Goal: Task Accomplishment & Management: Use online tool/utility

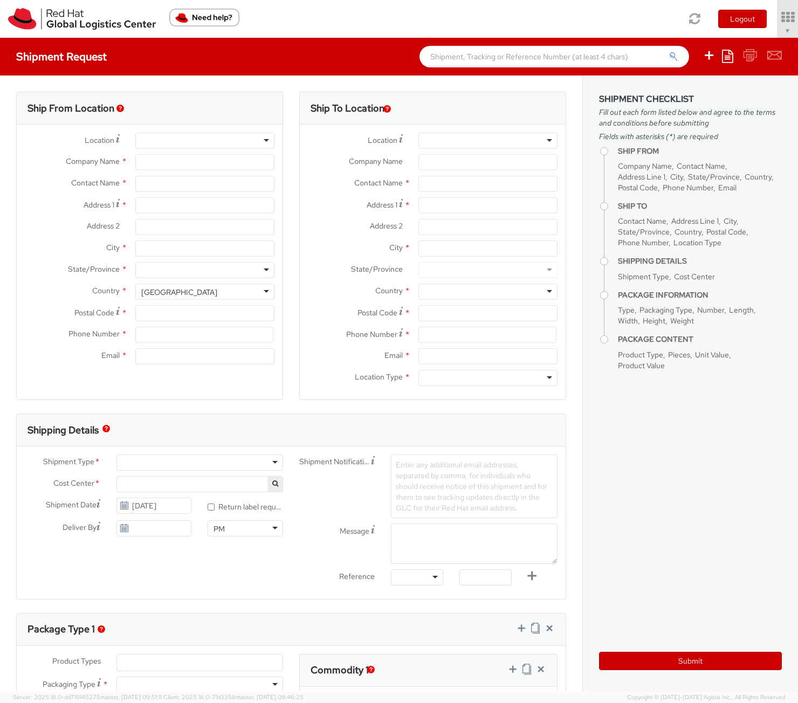
select select "901"
select select
click at [765, 36] on link "Soojung Mansberger ▼" at bounding box center [757, 19] width 82 height 38
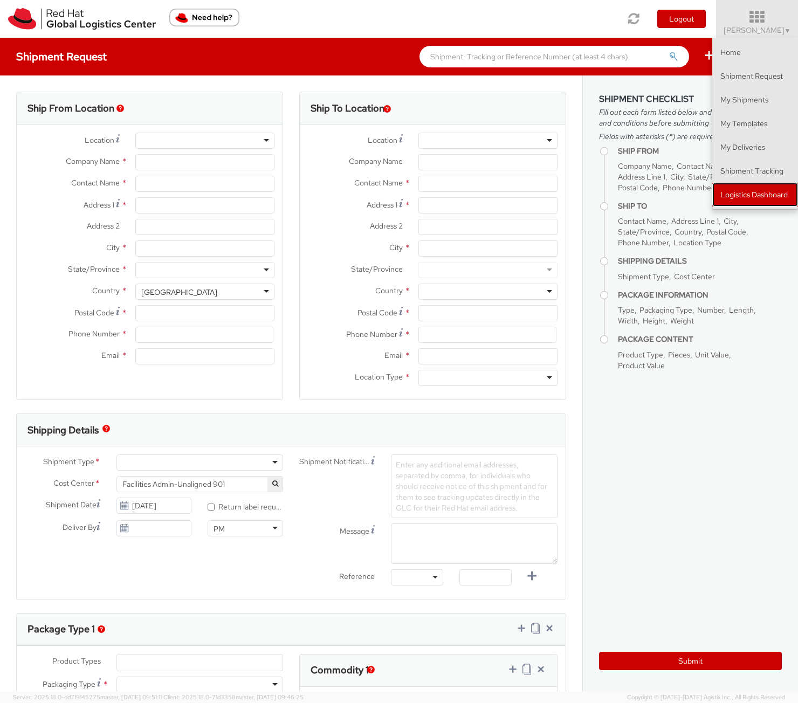
click at [752, 193] on link "Logistics Dashboard" at bounding box center [755, 195] width 86 height 24
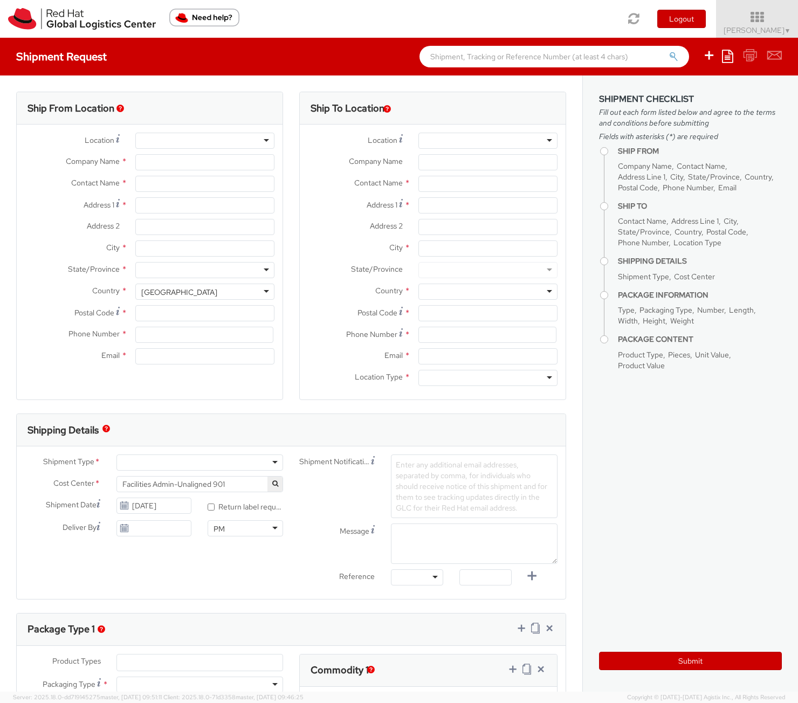
type input "Red Hat, Inc."
type input "[PERSON_NAME]"
type input "100 East Davie Street"
type input "RALEIGH"
type input "27601"
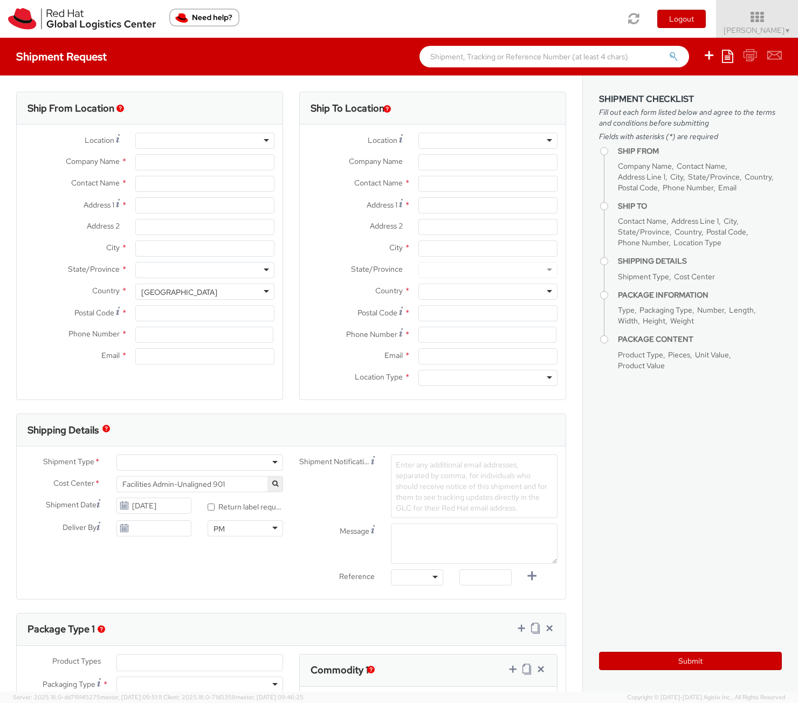
type input "919-754-4950"
type input "[EMAIL_ADDRESS][DOMAIN_NAME]"
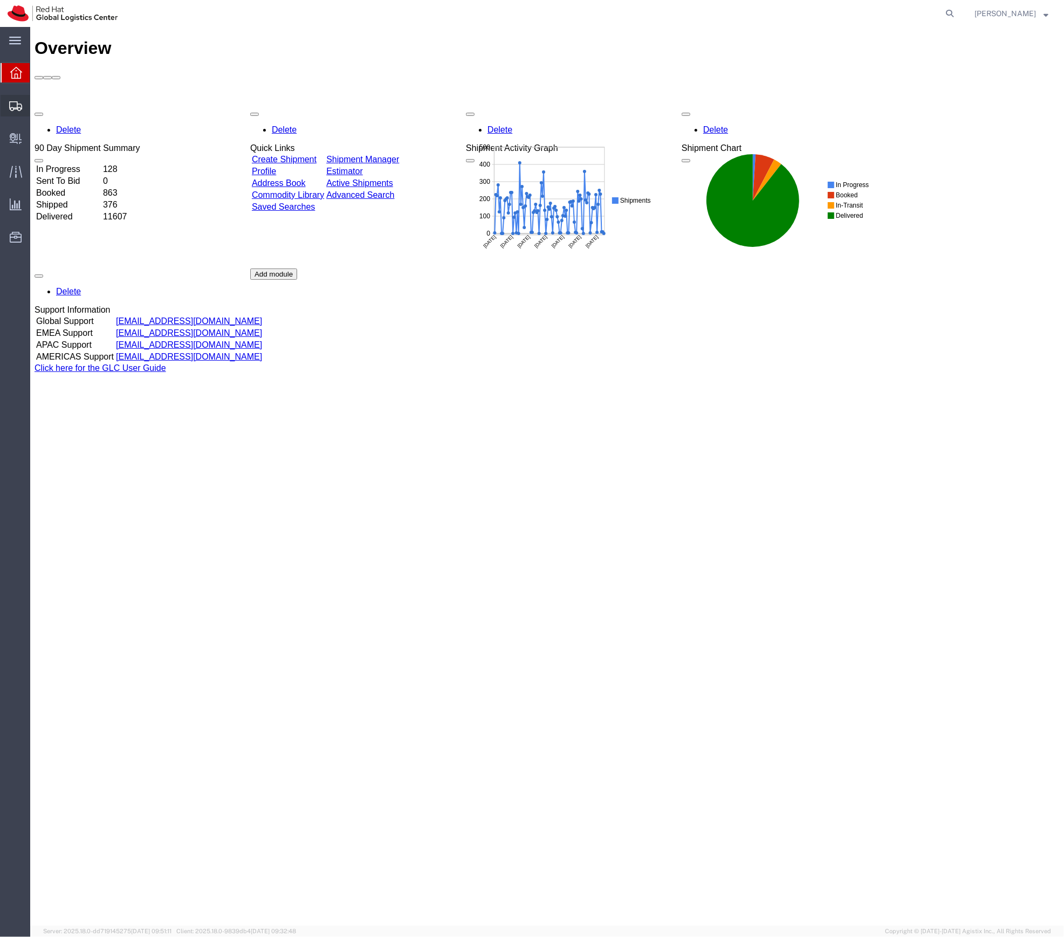
click at [0, 0] on span "Shipment Manager" at bounding box center [0, 0] width 0 height 0
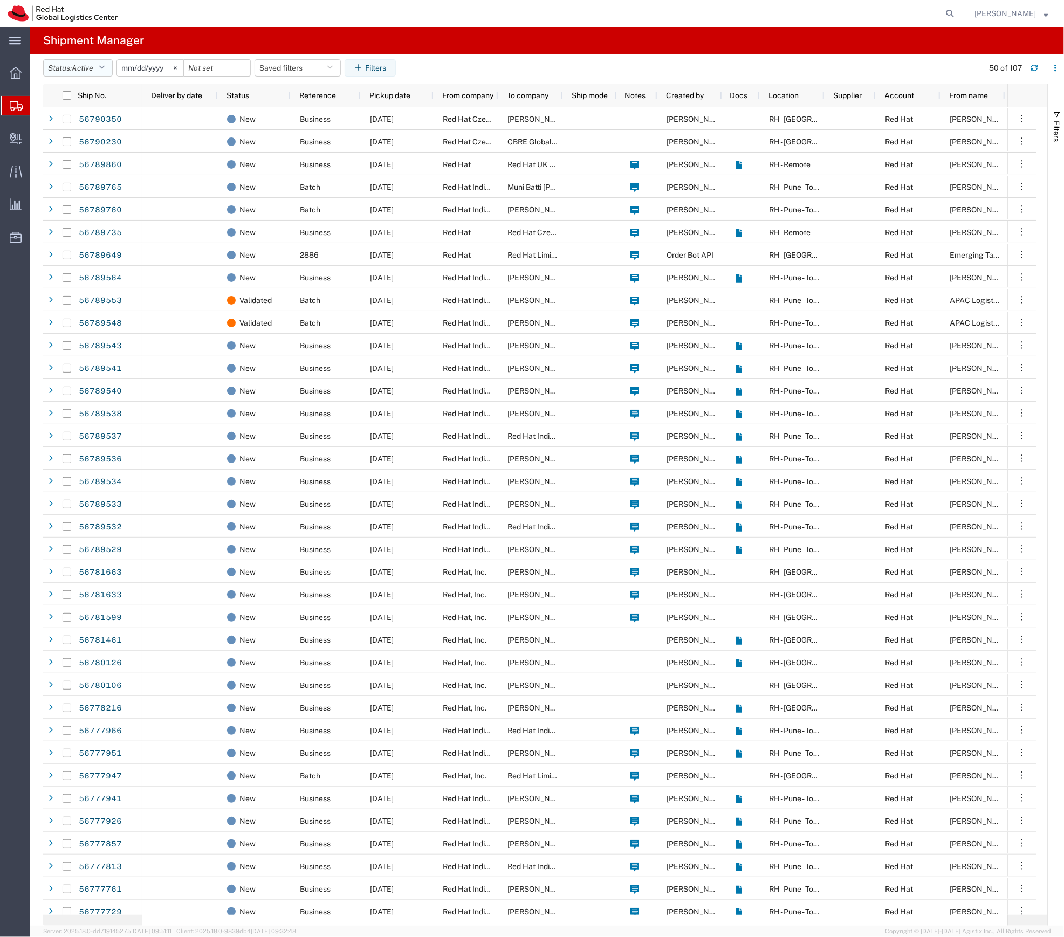
click at [98, 72] on button "Status: Active" at bounding box center [78, 67] width 70 height 17
click at [99, 128] on span "All" at bounding box center [107, 124] width 126 height 17
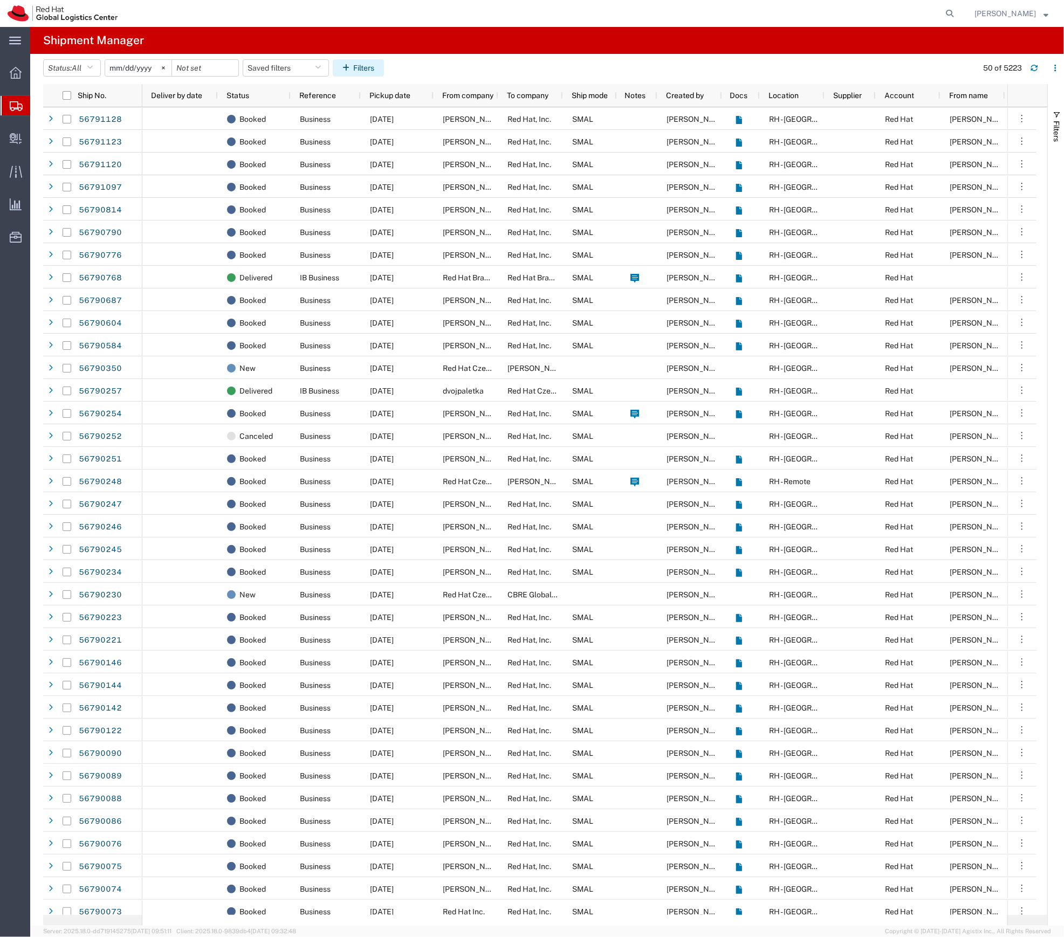
click at [352, 70] on icon "button" at bounding box center [347, 68] width 11 height 8
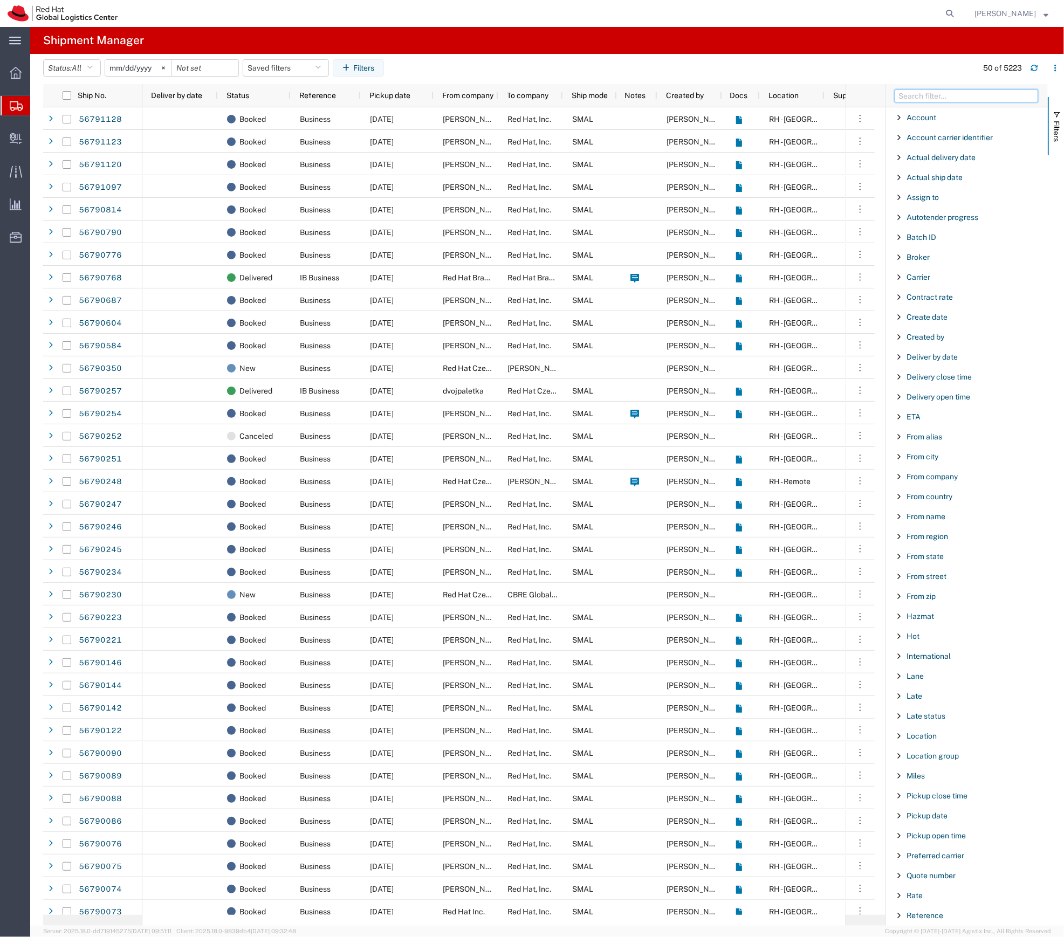
click at [939, 100] on input "Filter Columns Input" at bounding box center [966, 96] width 143 height 13
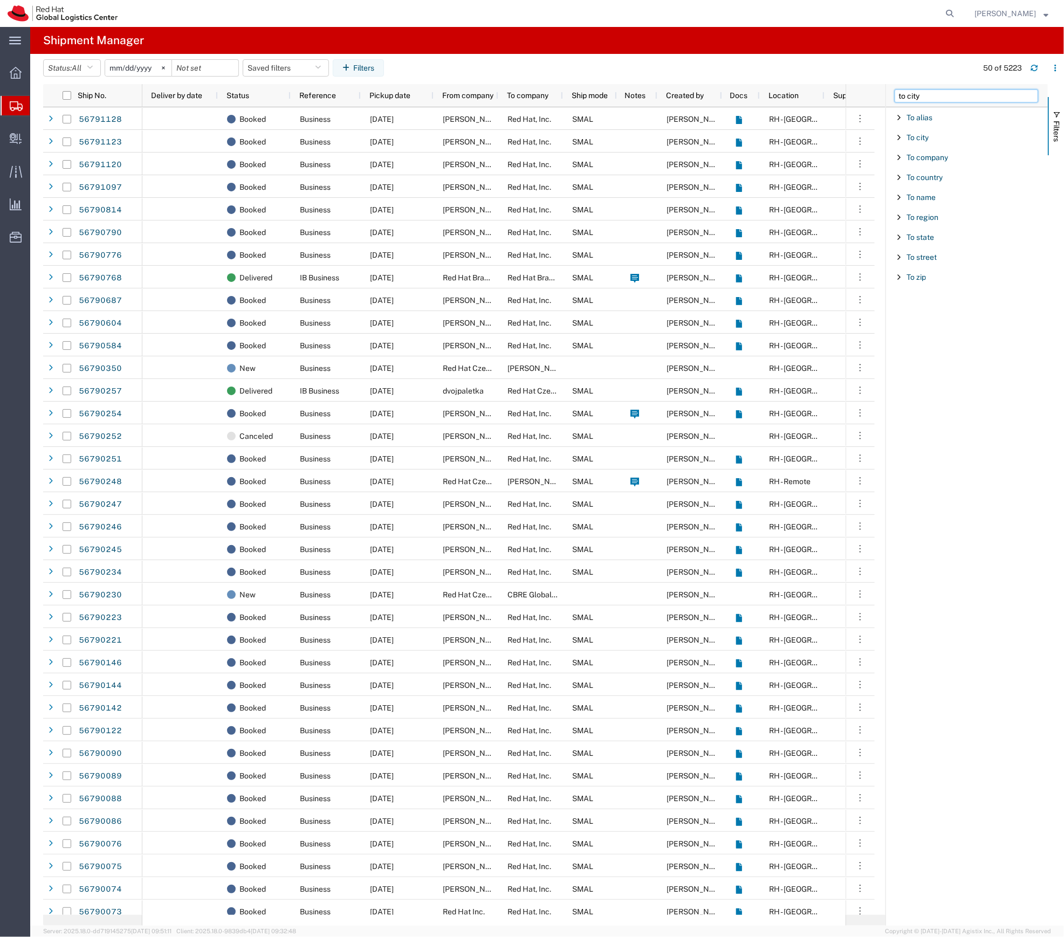
type input "to city"
click at [924, 116] on span "To city" at bounding box center [918, 117] width 22 height 9
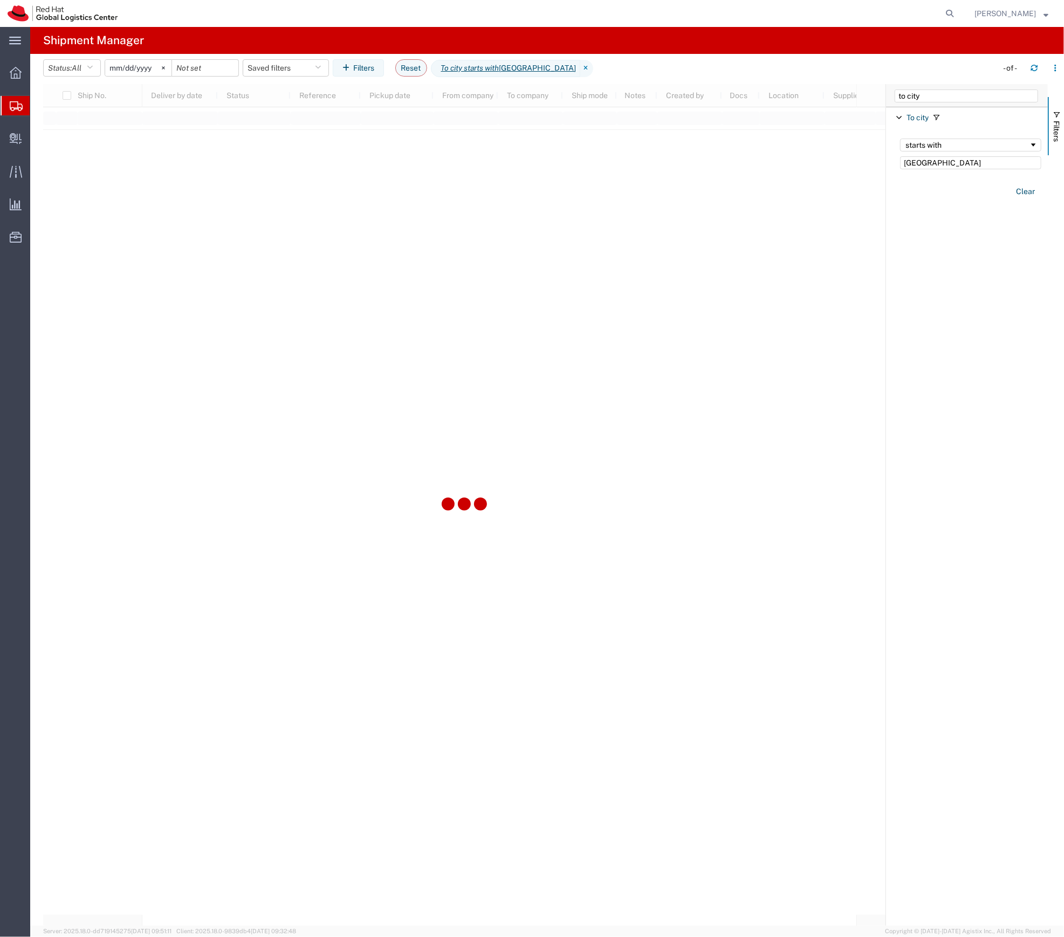
type input "[GEOGRAPHIC_DATA]"
click at [580, 70] on icon at bounding box center [586, 68] width 13 height 17
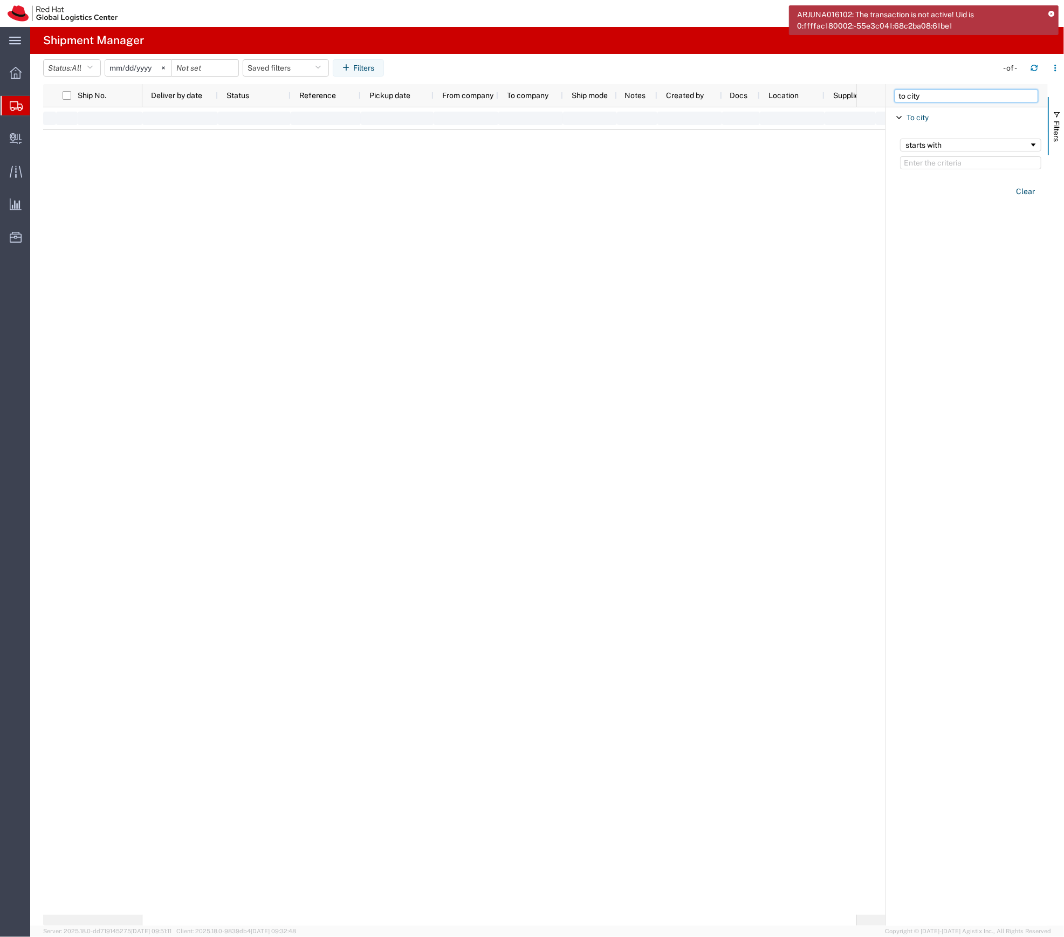
click at [918, 94] on input "to city" at bounding box center [966, 96] width 143 height 13
type input "ref"
click at [924, 134] on span "Reference" at bounding box center [925, 137] width 37 height 9
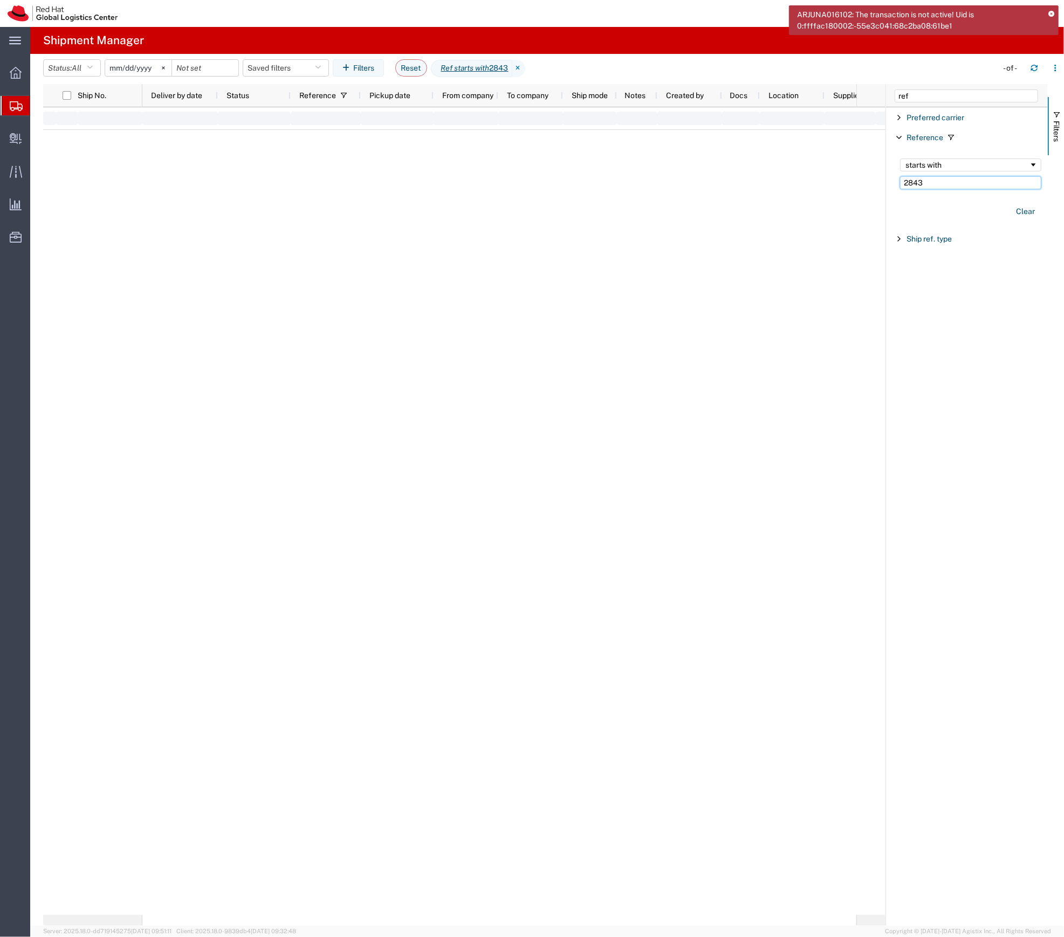
type input "2843"
click at [1049, 11] on icon at bounding box center [1051, 14] width 6 height 6
click at [145, 70] on input "2025-08-11" at bounding box center [138, 68] width 66 height 16
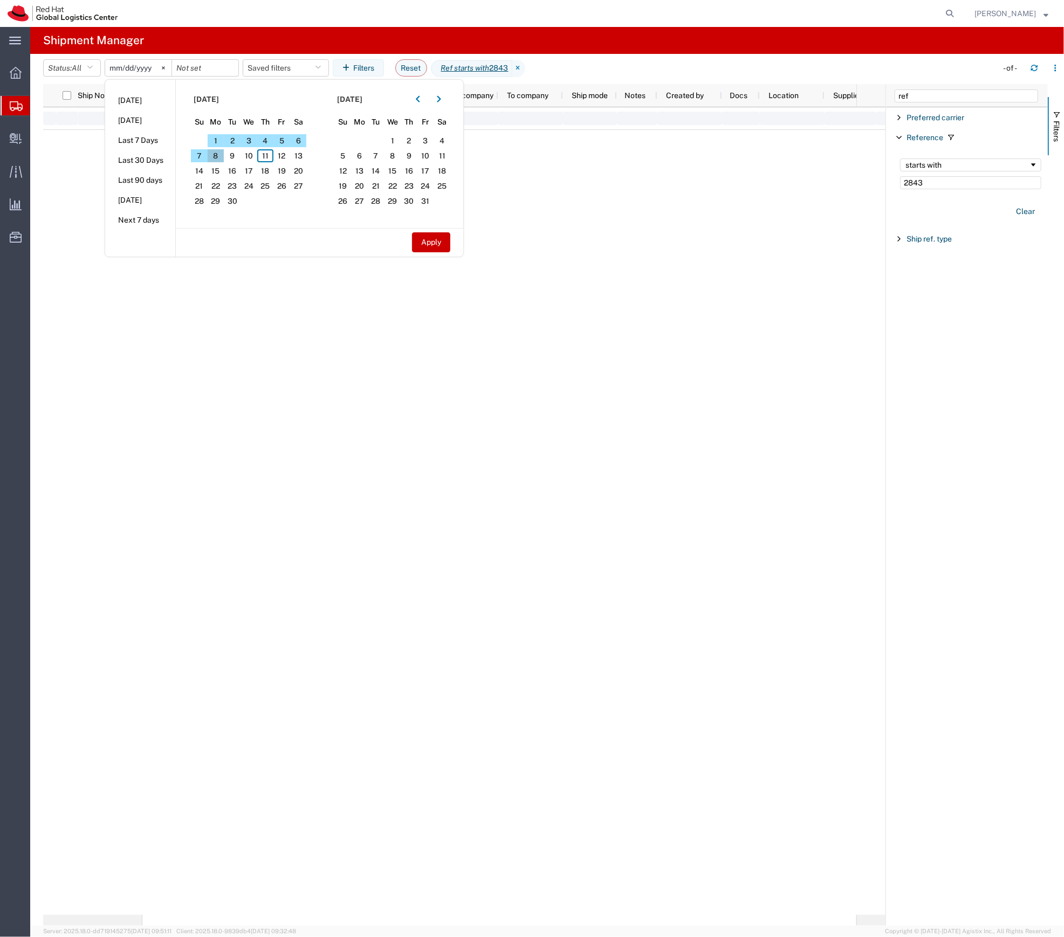
click at [221, 153] on span "8" at bounding box center [216, 155] width 17 height 13
click at [264, 157] on span "11" at bounding box center [265, 155] width 17 height 13
click at [426, 248] on button "Apply" at bounding box center [431, 242] width 38 height 20
type input "2025-09-08"
type input "2025-09-11"
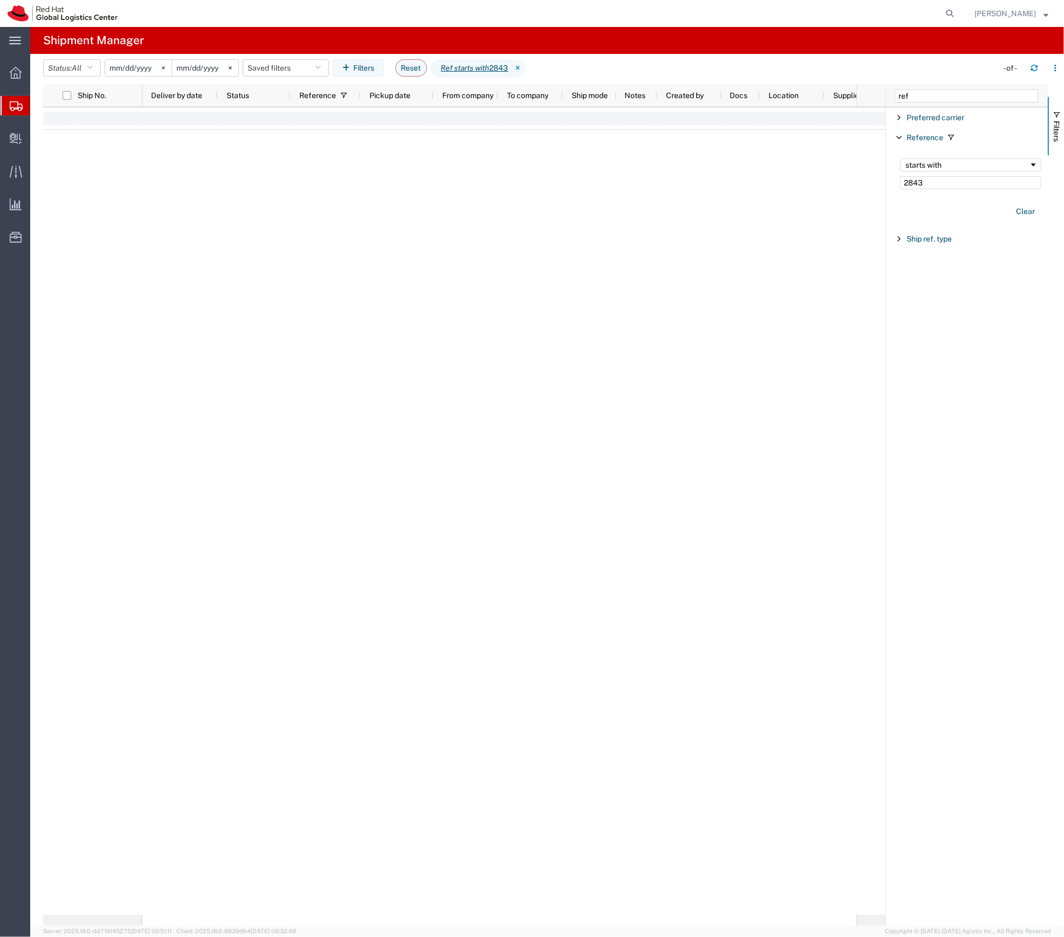
click at [429, 242] on div at bounding box center [499, 511] width 714 height 808
click at [69, 74] on button "Status: All" at bounding box center [72, 67] width 58 height 17
click at [801, 89] on div "Location" at bounding box center [795, 95] width 52 height 17
click at [79, 68] on span "All" at bounding box center [77, 68] width 10 height 9
click at [86, 121] on span "All" at bounding box center [107, 124] width 126 height 17
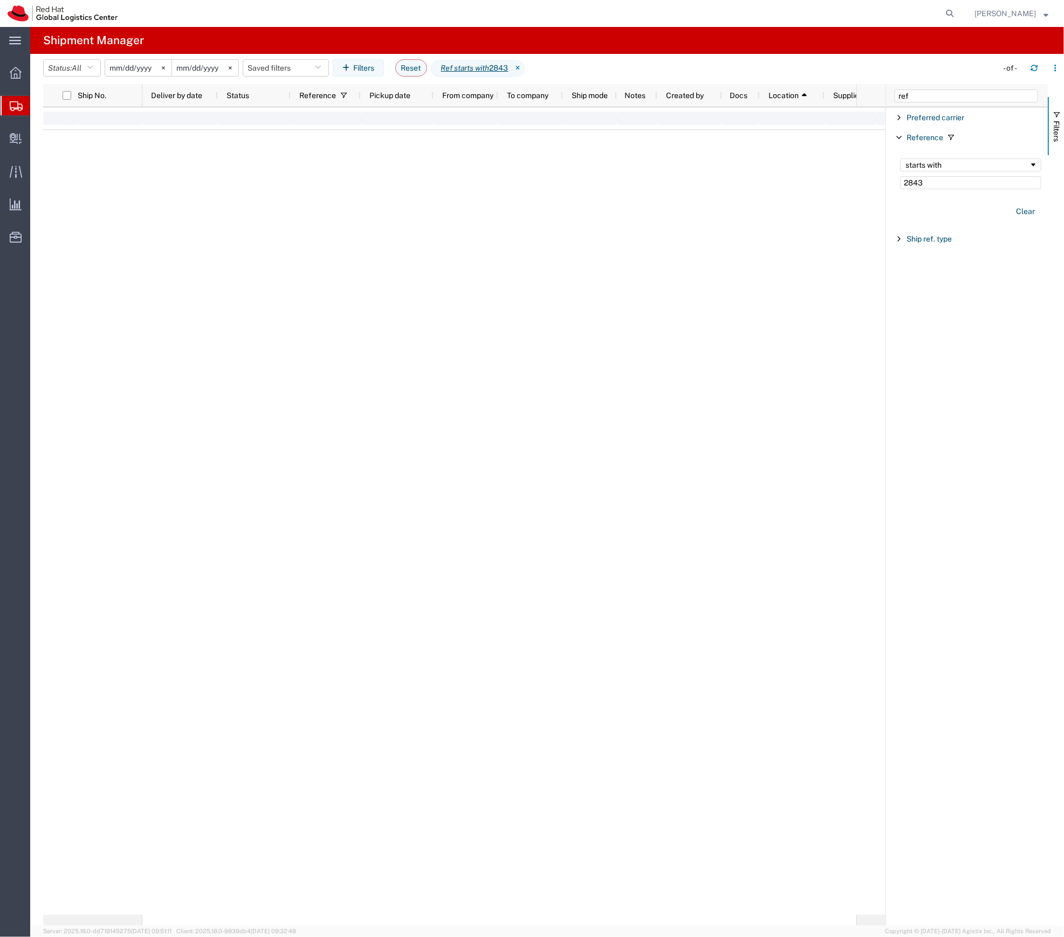
click at [145, 67] on input "2025-09-08" at bounding box center [138, 68] width 66 height 16
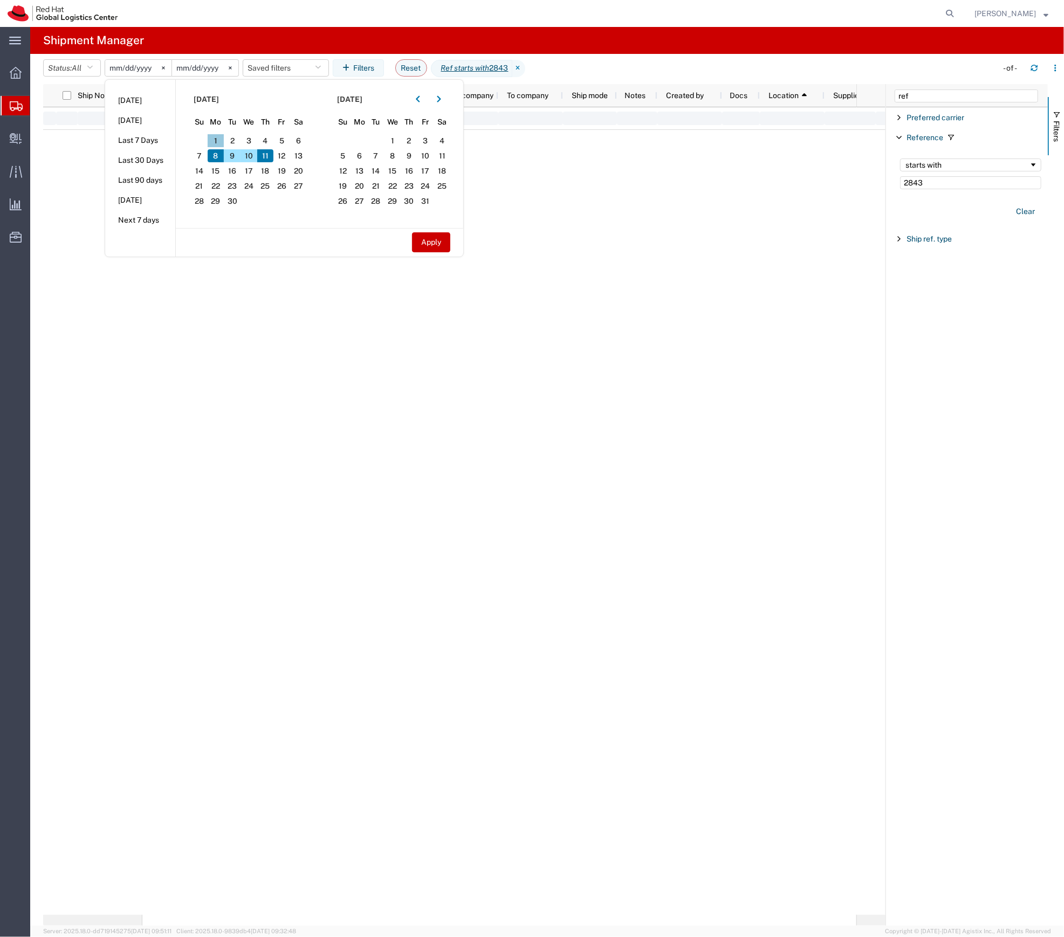
click at [221, 139] on span "1" at bounding box center [216, 140] width 17 height 13
click at [430, 233] on button "Apply" at bounding box center [431, 242] width 38 height 20
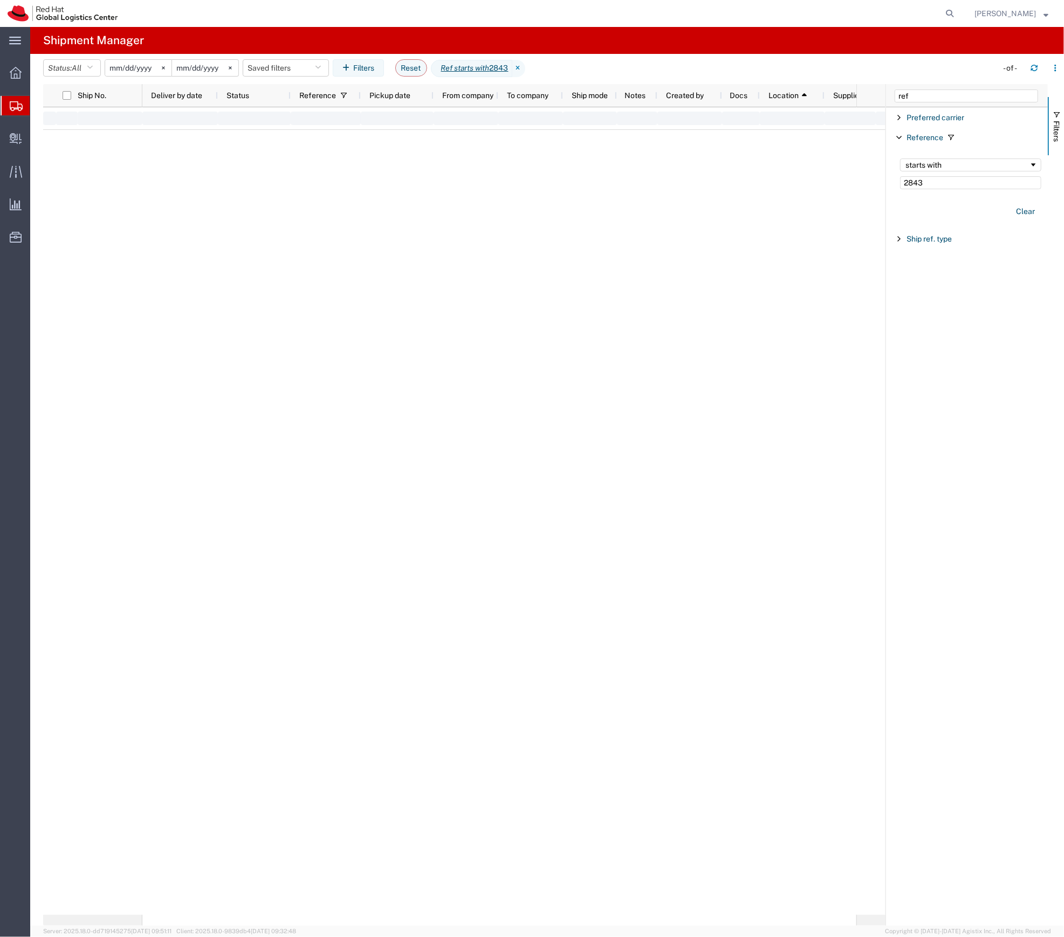
click at [619, 270] on div at bounding box center [499, 511] width 714 height 808
click at [143, 72] on input "2025-09-01" at bounding box center [138, 68] width 66 height 16
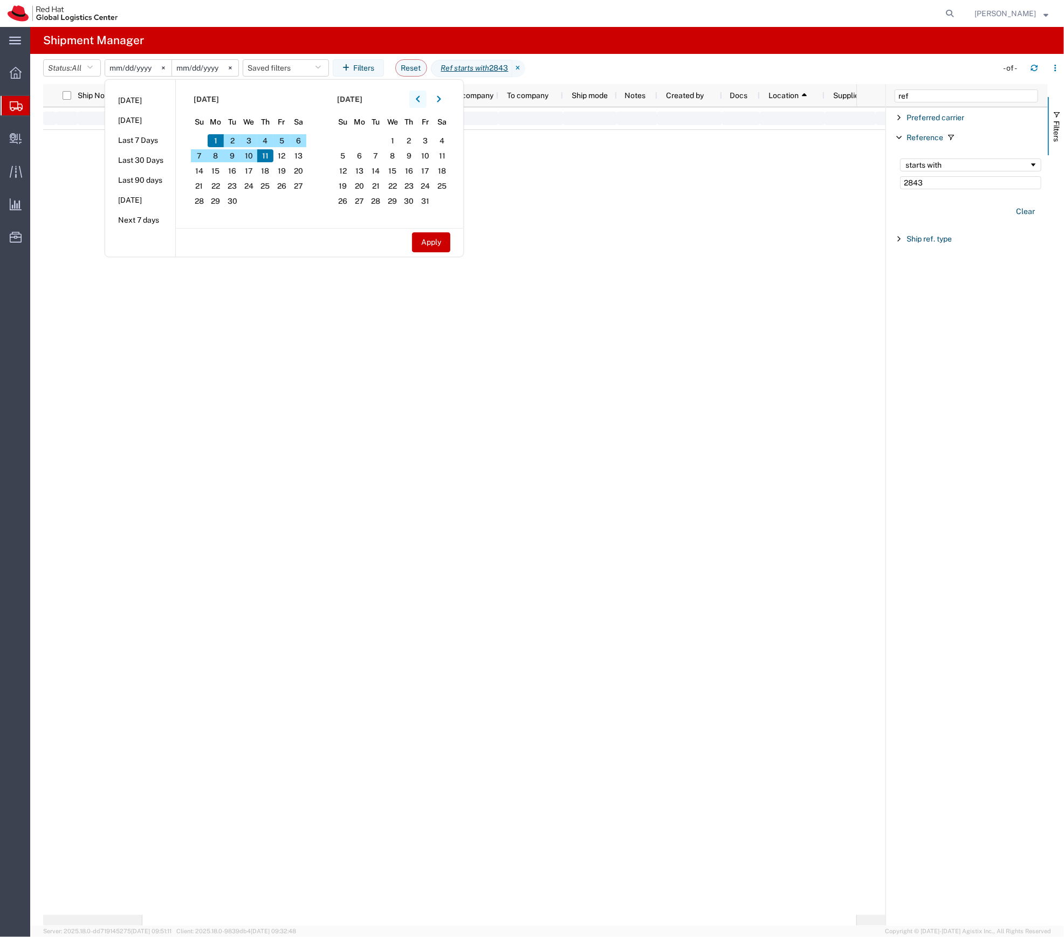
click at [420, 100] on icon "button" at bounding box center [418, 99] width 4 height 6
click at [220, 202] on span "25" at bounding box center [216, 201] width 17 height 13
click at [447, 238] on button "Apply" at bounding box center [431, 242] width 38 height 20
type input "2025-08-25"
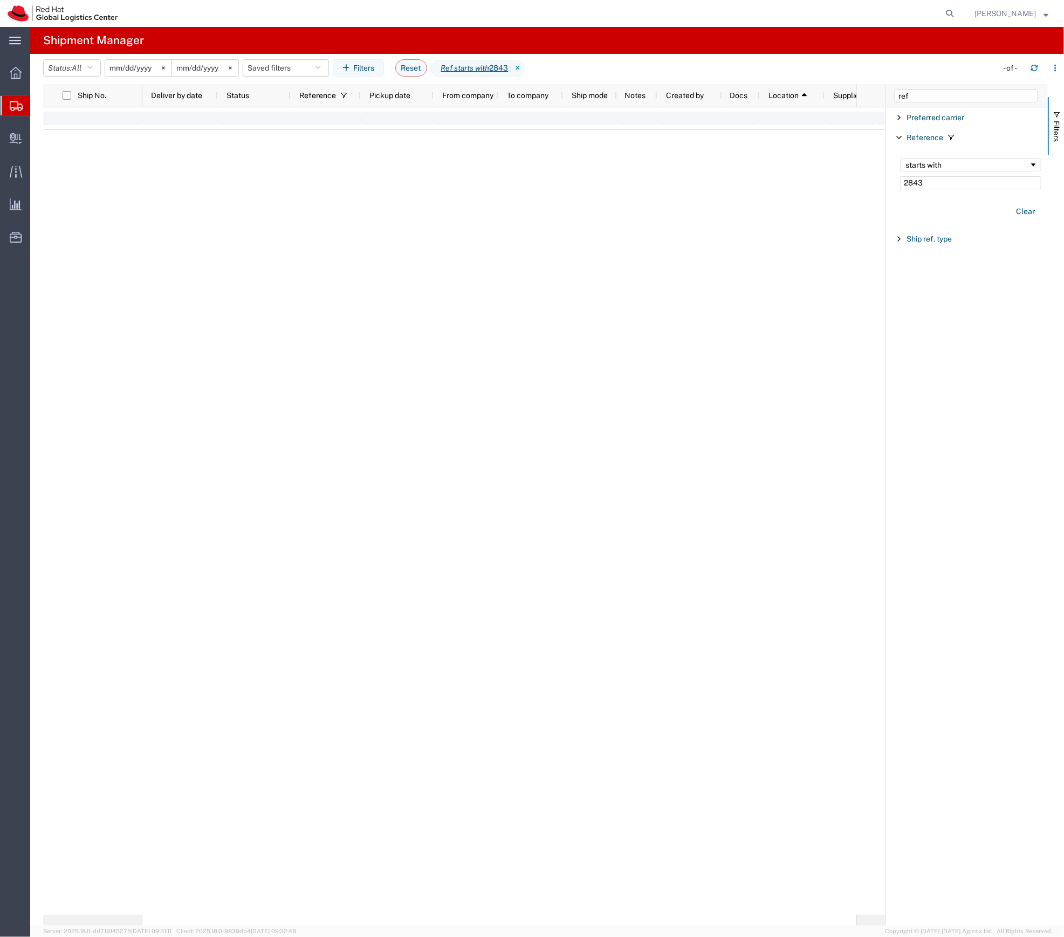
click at [523, 313] on div at bounding box center [499, 511] width 714 height 808
click at [937, 181] on input "2843" at bounding box center [970, 182] width 141 height 13
click at [900, 137] on span "Filter List 3 Filters" at bounding box center [899, 137] width 9 height 9
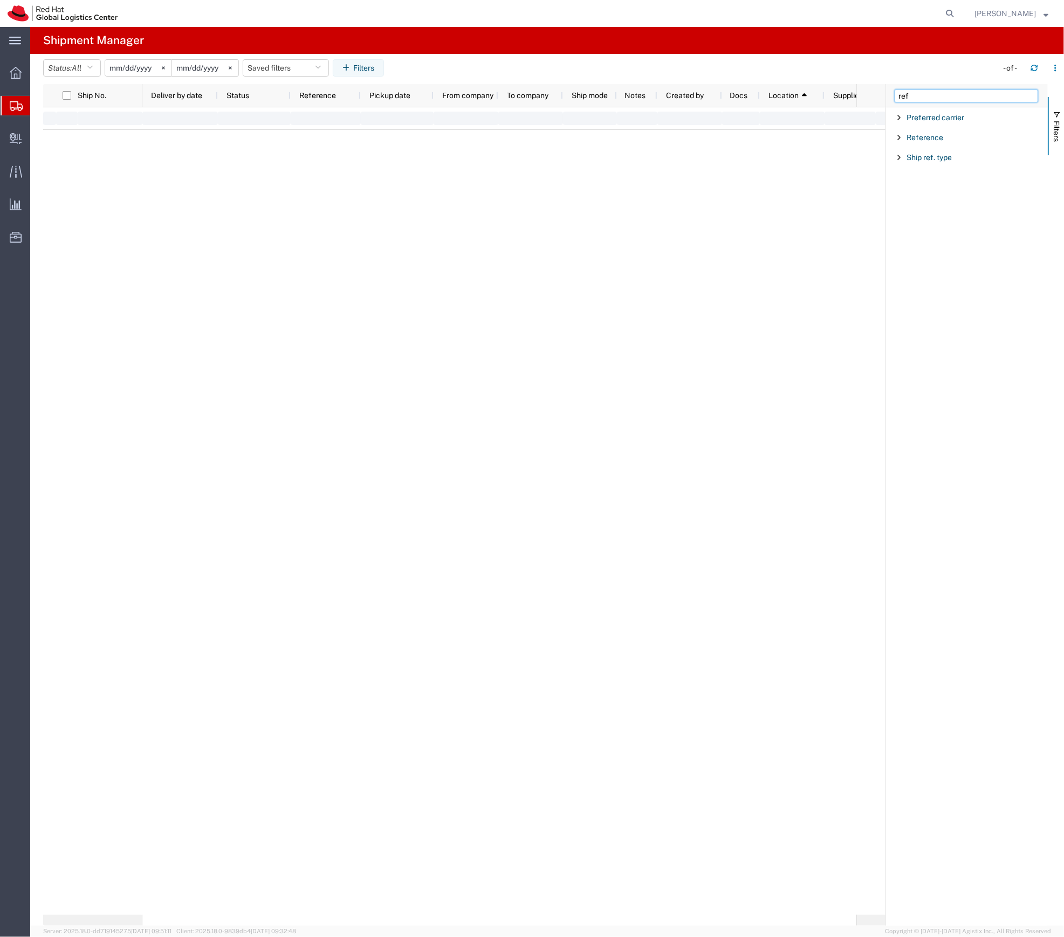
click at [906, 95] on input "ref" at bounding box center [966, 96] width 143 height 13
click at [907, 95] on input "ref" at bounding box center [966, 96] width 143 height 13
type input "to name"
click at [916, 115] on span "To name" at bounding box center [921, 117] width 29 height 9
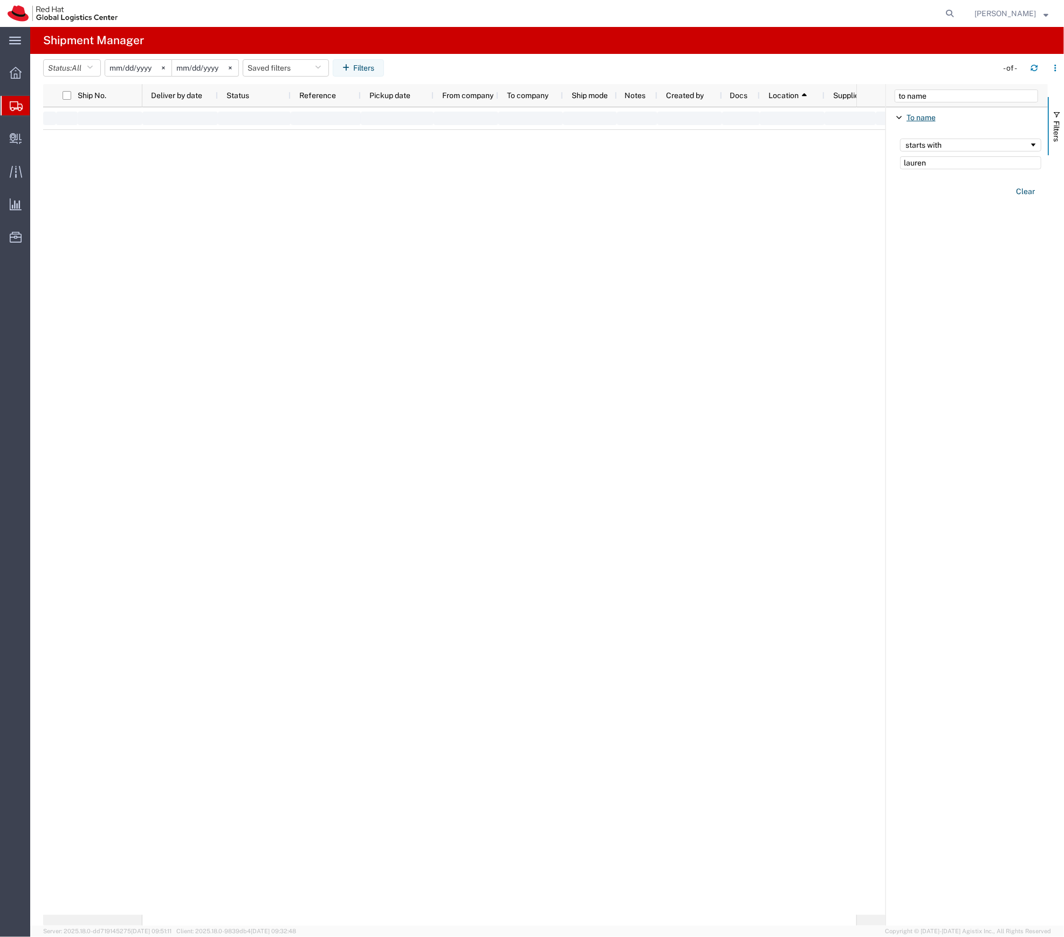
type input "lauren"
click at [147, 76] on input "2025-08-25" at bounding box center [138, 68] width 66 height 16
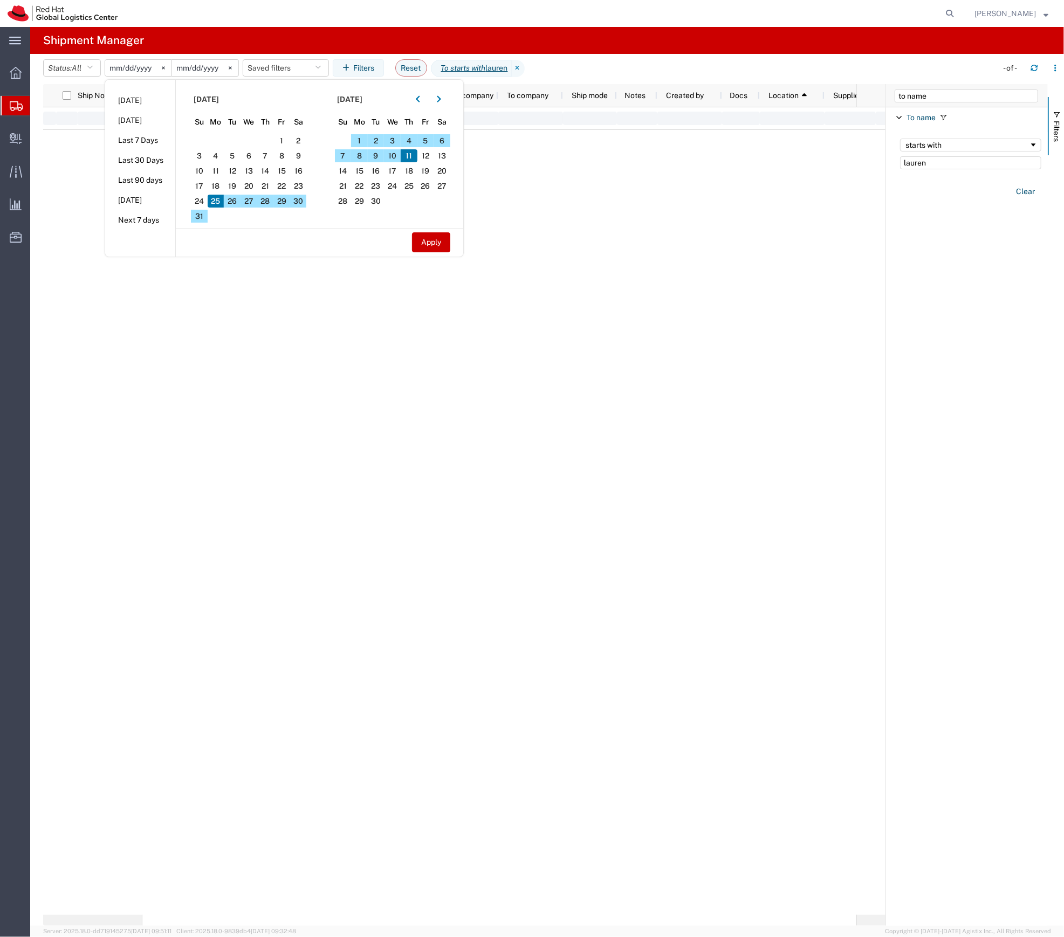
click at [253, 225] on section "August 2025 Su Mo Tu We Th Fr Sa 27 28 29 30 31 1 2 3 4 5 6 7 8 9 10 11 12 13 1…" at bounding box center [248, 154] width 144 height 148
click at [594, 59] on agx-table-filter-chips "Status: All Active All Approved Booked Canceled Delivered Denied New On Hold Pe…" at bounding box center [517, 71] width 949 height 25
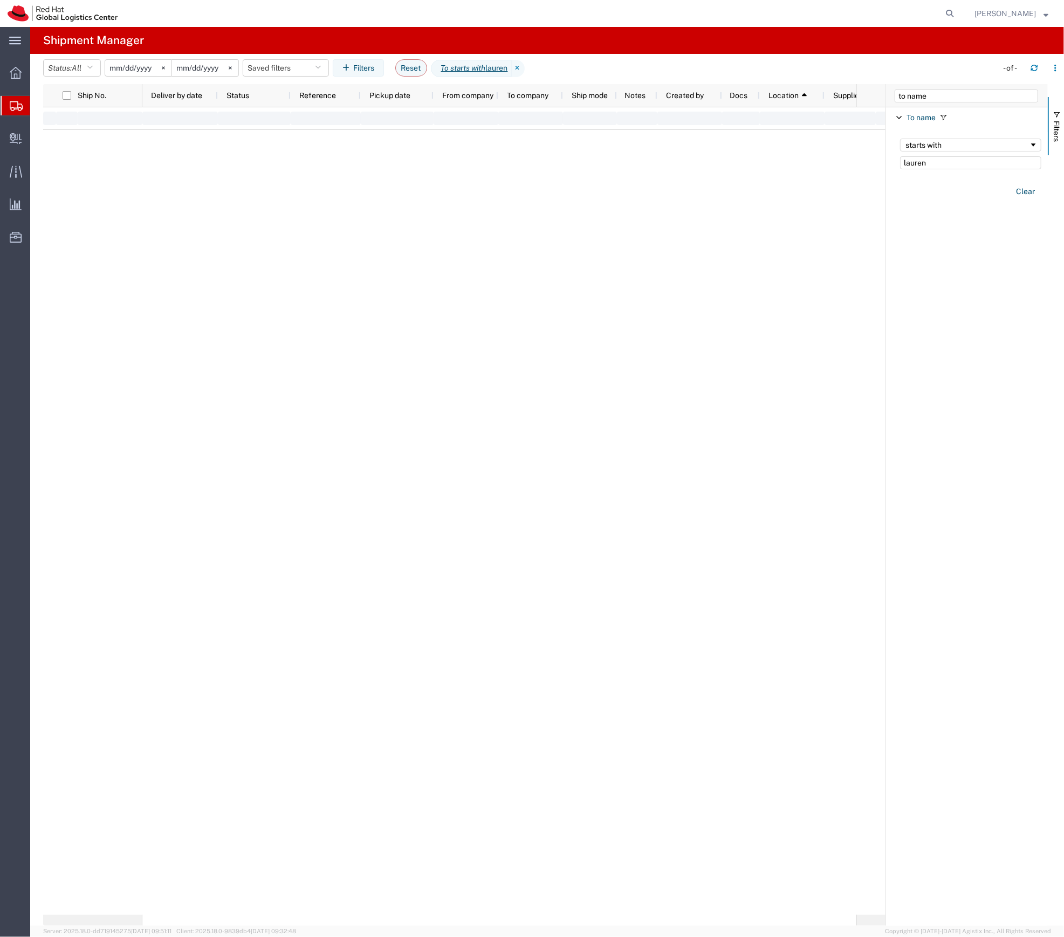
click at [134, 65] on input "2025-08-25" at bounding box center [138, 68] width 66 height 16
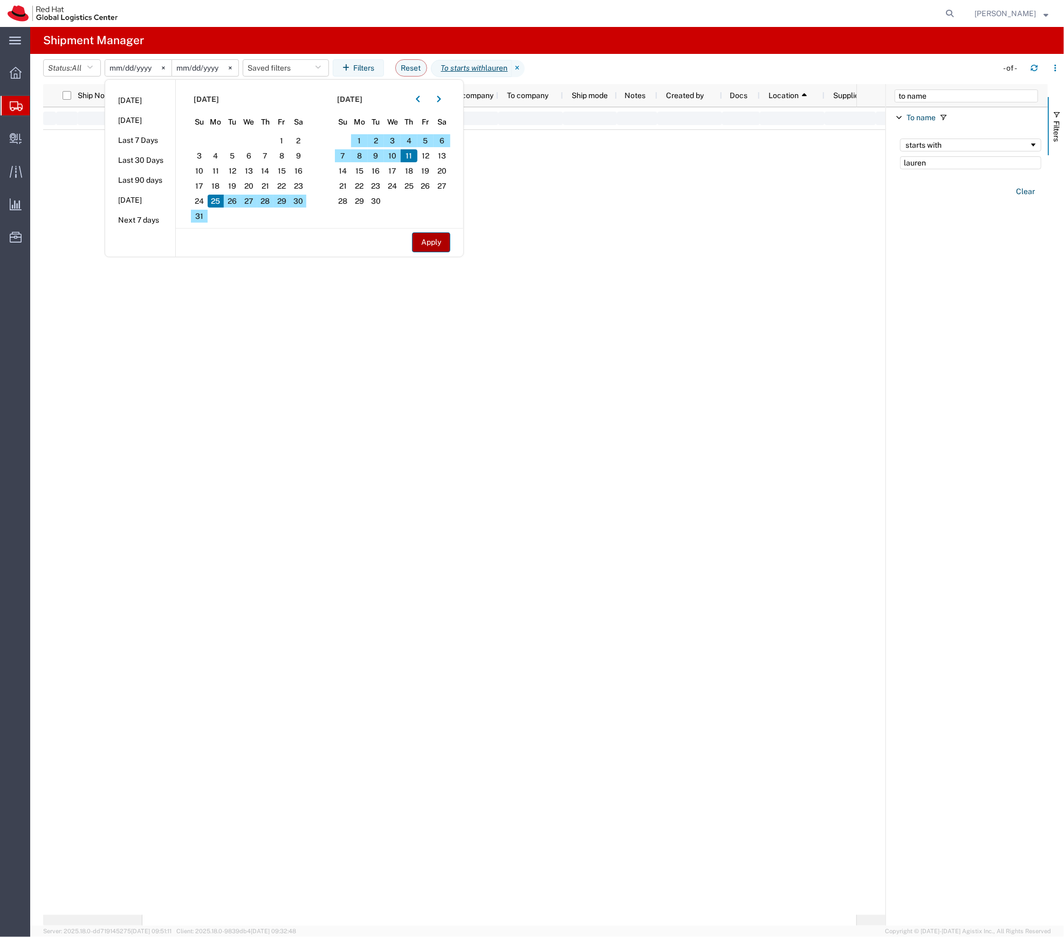
click at [440, 249] on button "Apply" at bounding box center [431, 242] width 38 height 20
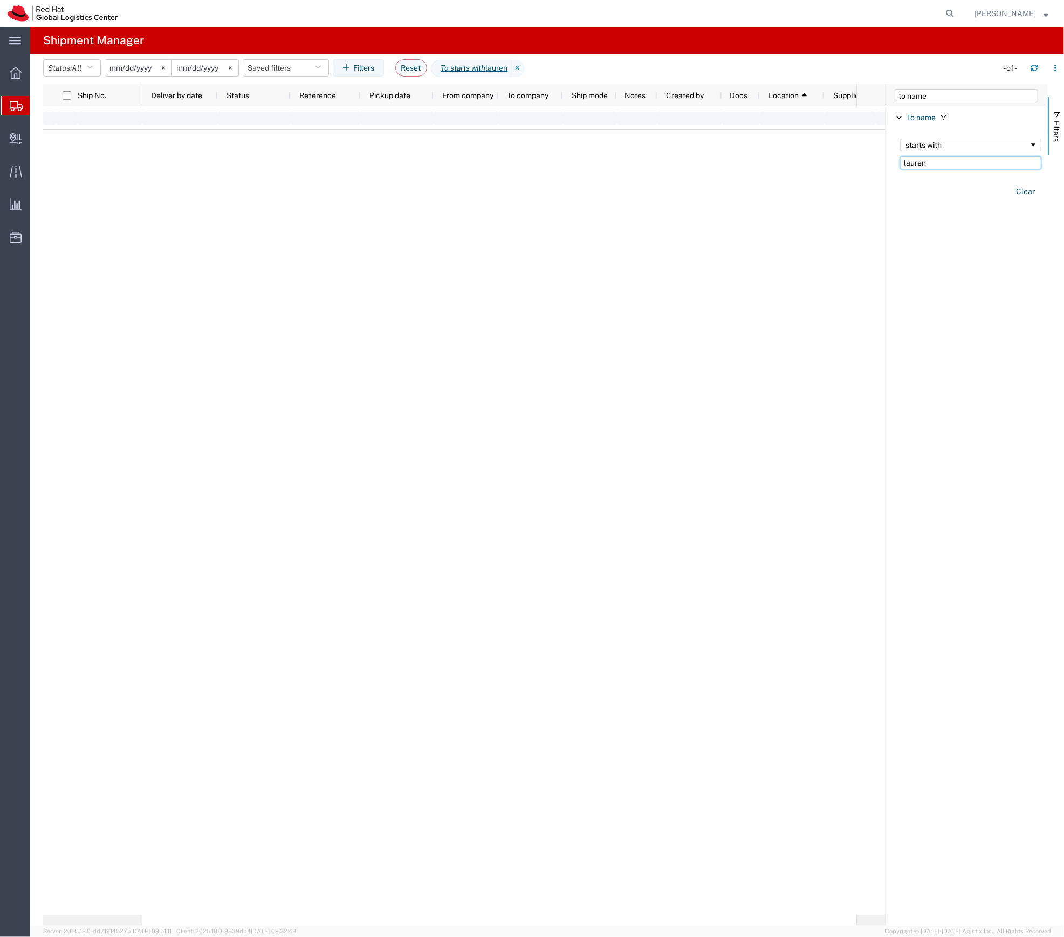
click at [923, 162] on input "lauren" at bounding box center [970, 162] width 141 height 13
click at [913, 119] on span "To name" at bounding box center [921, 117] width 29 height 9
click at [913, 95] on input "to name" at bounding box center [966, 96] width 143 height 13
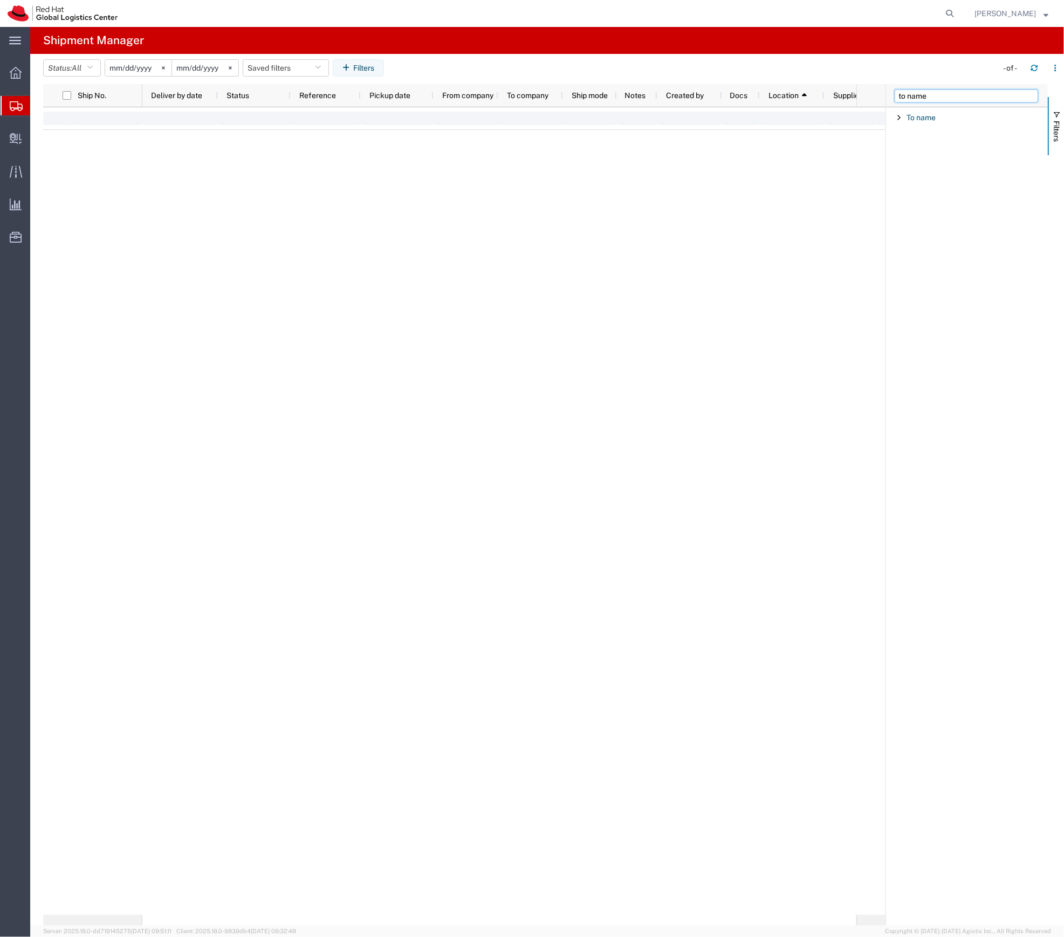
click at [913, 95] on input "to name" at bounding box center [966, 96] width 143 height 13
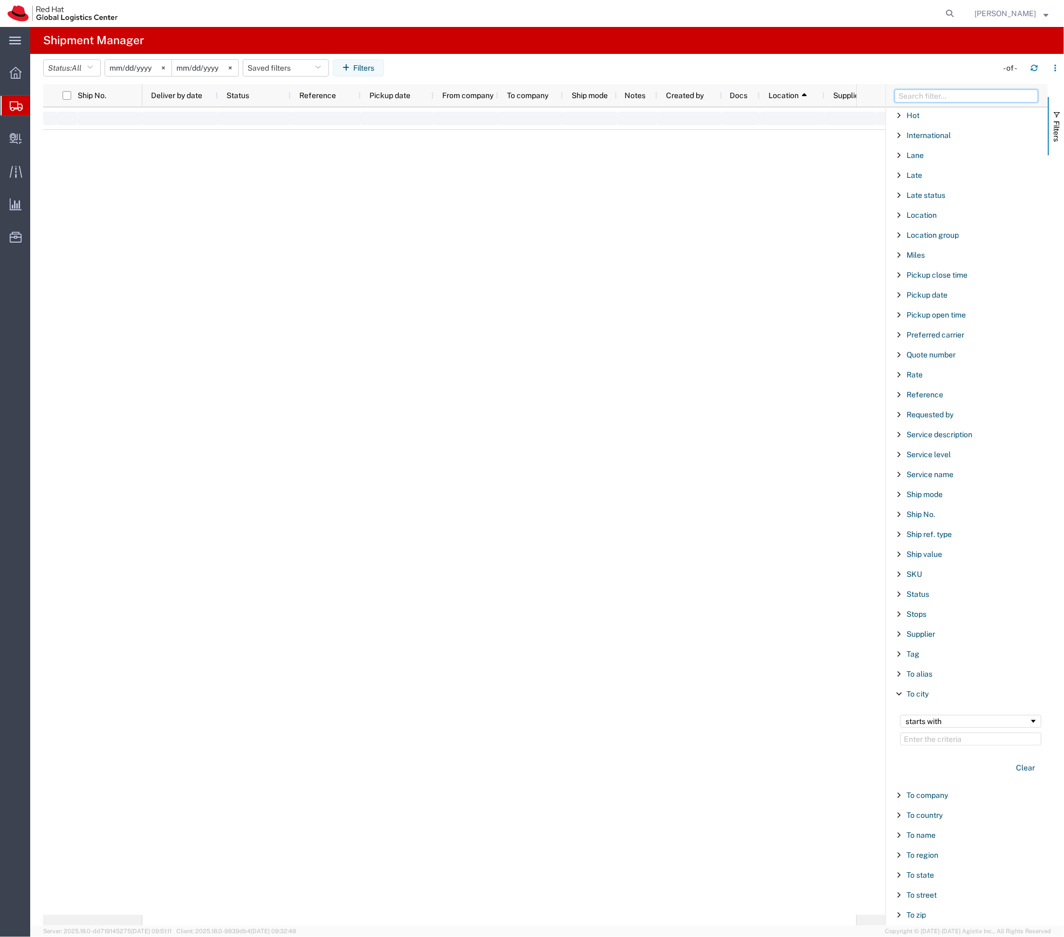
scroll to position [592, 0]
click at [921, 813] on span "To state" at bounding box center [921, 816] width 28 height 9
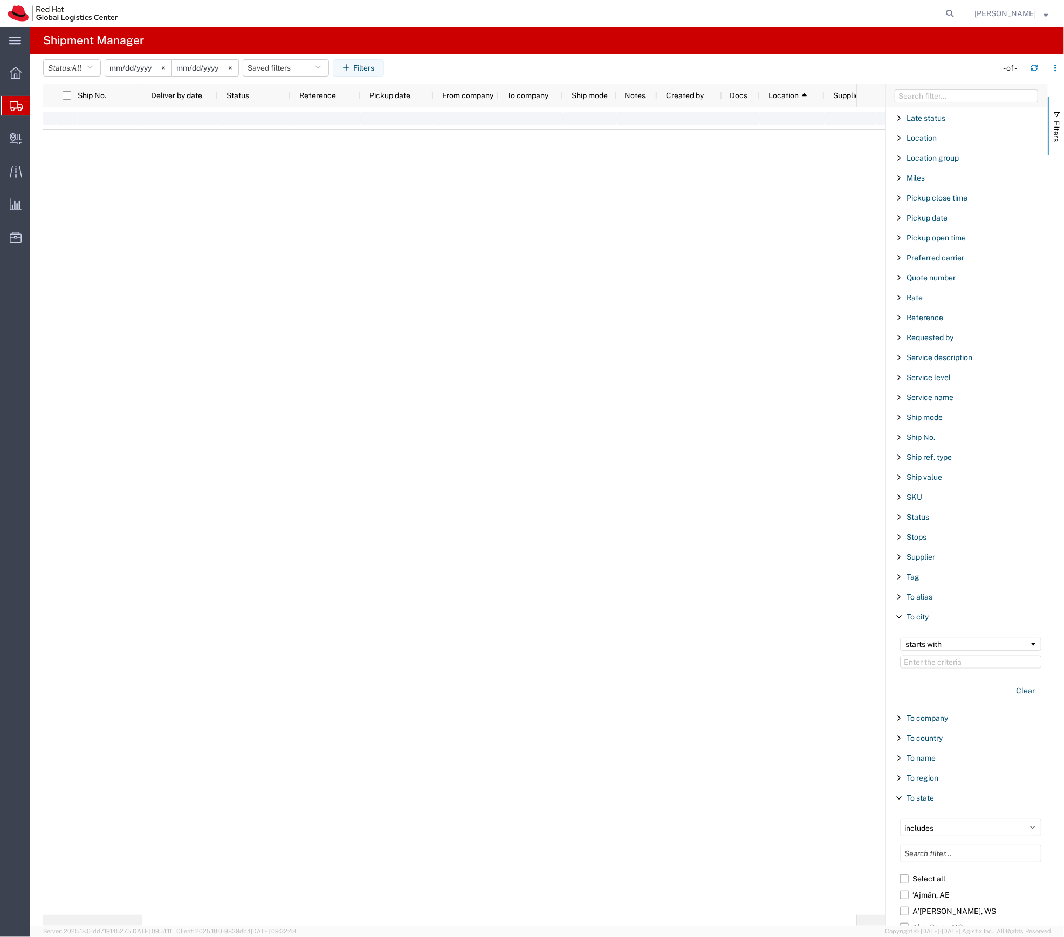
scroll to position [930, 0]
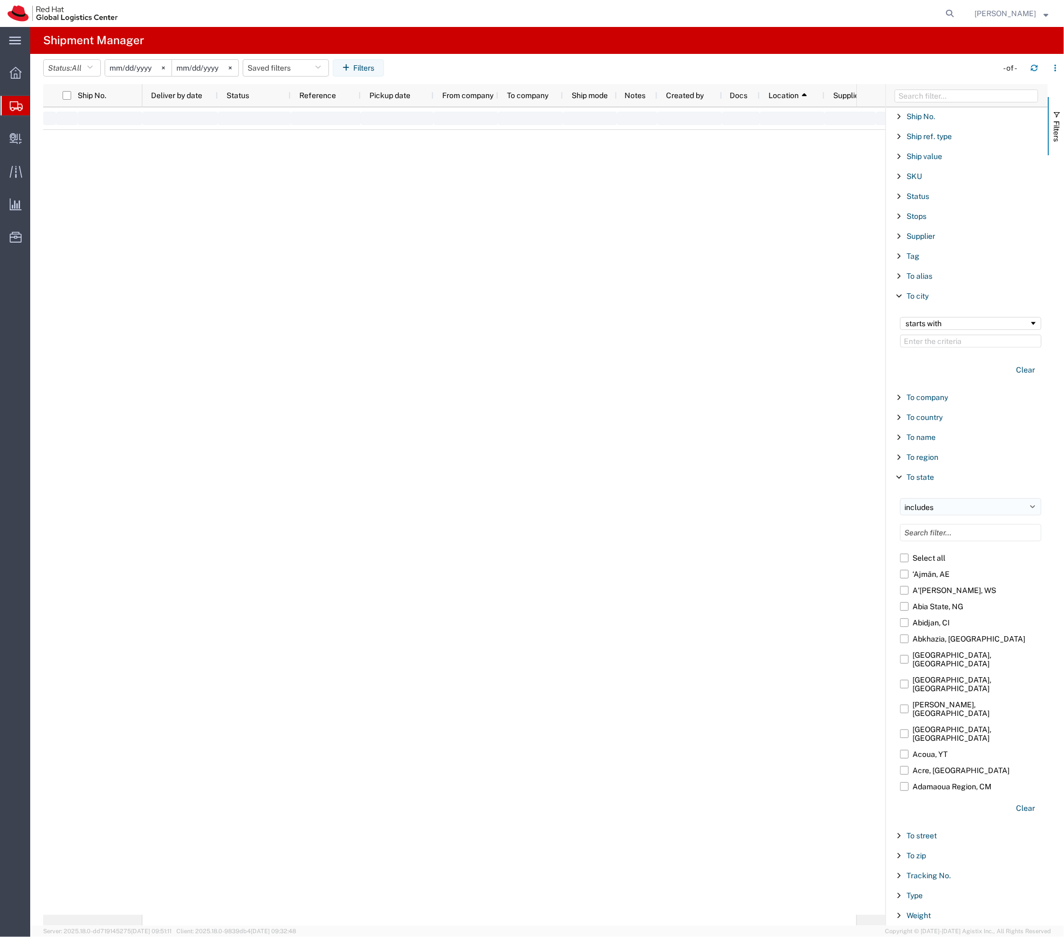
click at [935, 506] on select "includes excludes" at bounding box center [970, 506] width 141 height 17
click at [931, 509] on select "includes excludes" at bounding box center [970, 506] width 141 height 17
click at [928, 536] on input "Filter List 66 Filters" at bounding box center [970, 532] width 141 height 17
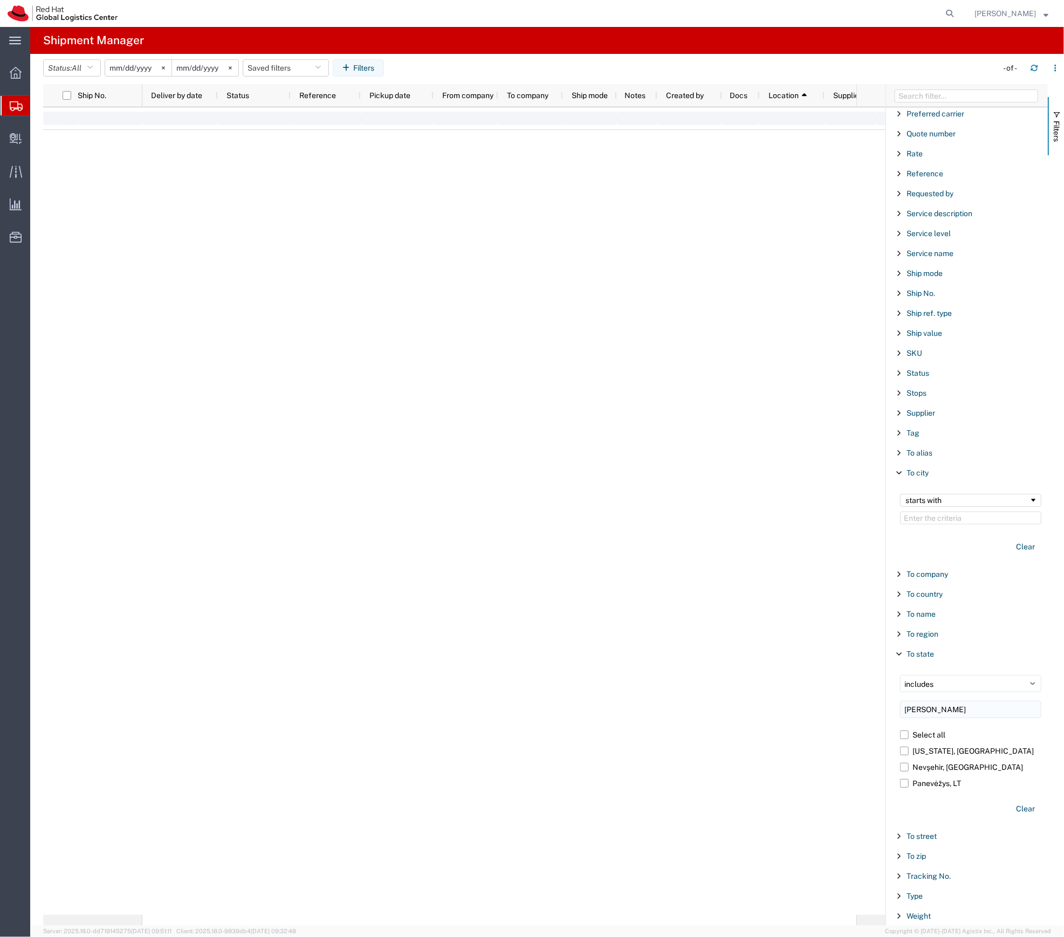
scroll to position [721, 0]
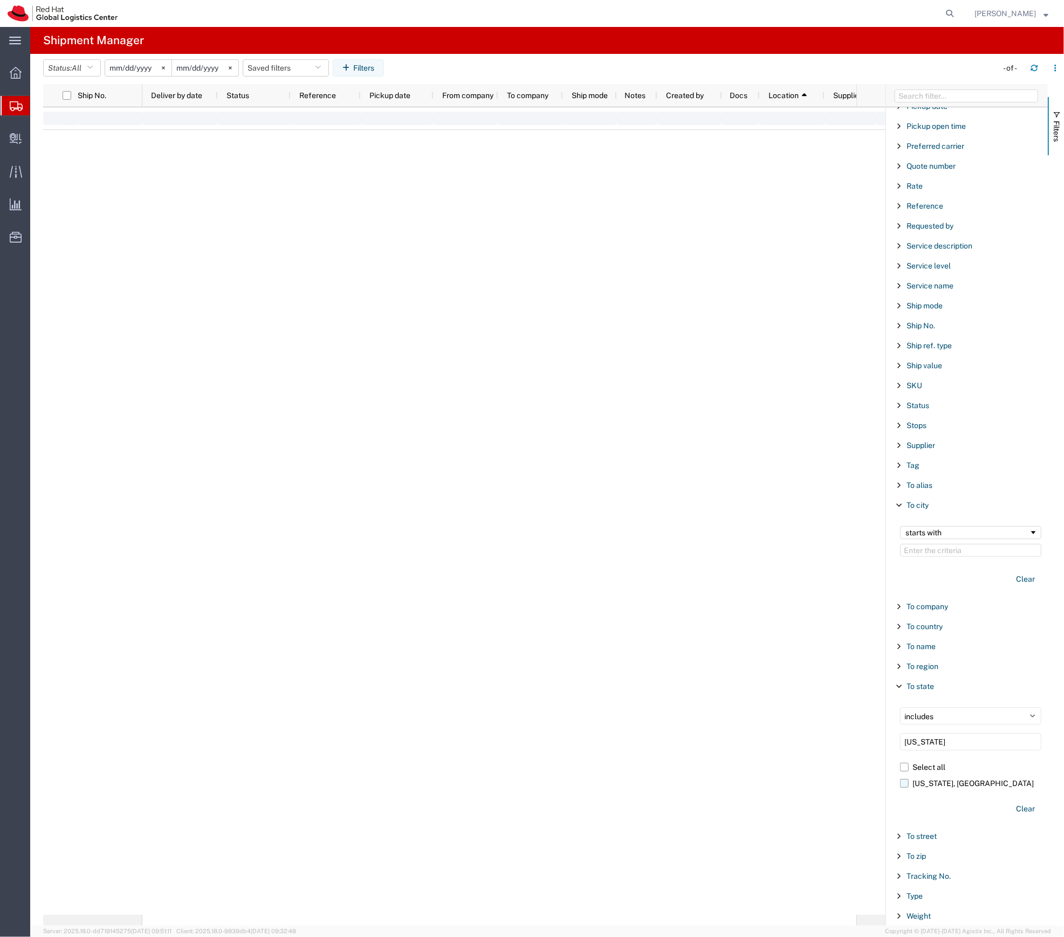
type input "nevada"
click at [937, 781] on label "Nevada, US" at bounding box center [970, 784] width 141 height 16
click at [0, 0] on input "Nevada, US" at bounding box center [0, 0] width 0 height 0
click at [349, 271] on div at bounding box center [499, 511] width 714 height 808
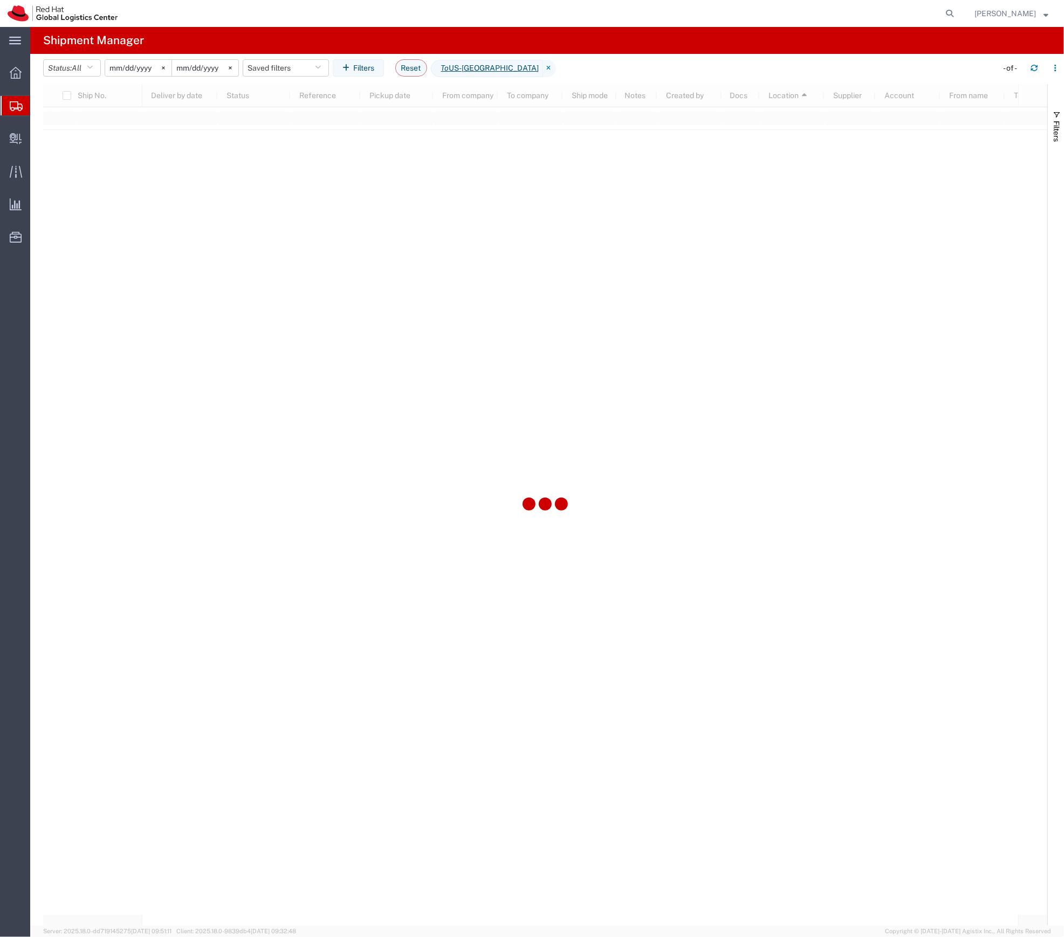
click at [204, 160] on div at bounding box center [545, 505] width 1004 height 842
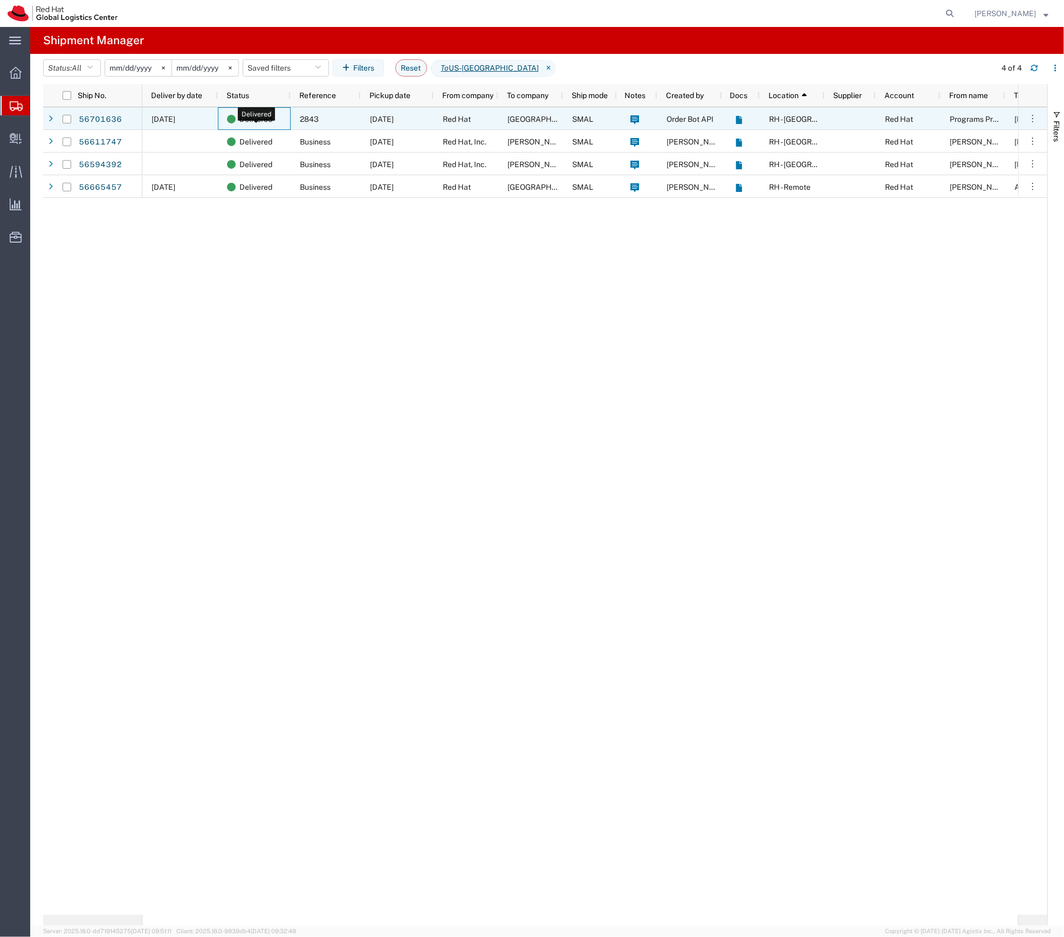
click at [273, 119] on div "Delivered" at bounding box center [256, 119] width 59 height 23
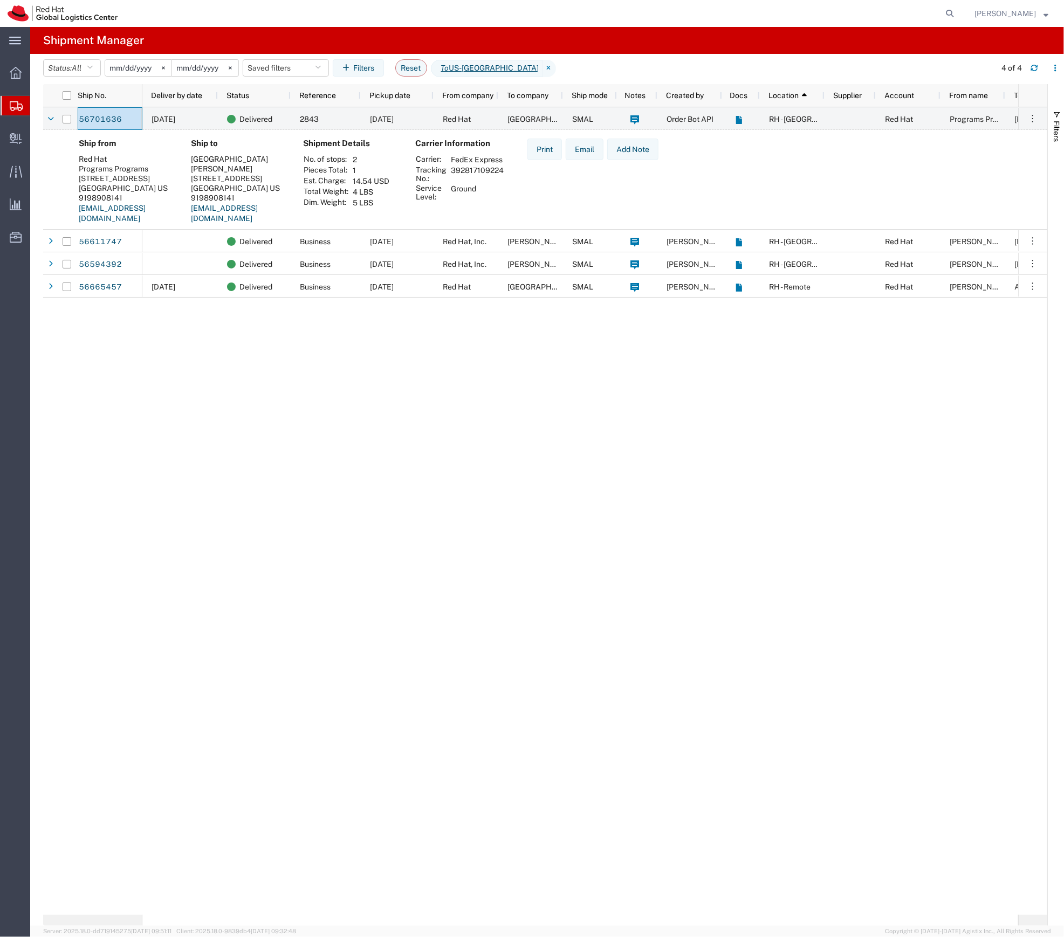
click at [331, 375] on div "09/08/2025 Delivered 2843 09/03/2025 Red Hat Durango Casino & Resort SMAL Order…" at bounding box center [580, 511] width 876 height 808
click at [0, 0] on span "Shipment Manager" at bounding box center [0, 0] width 0 height 0
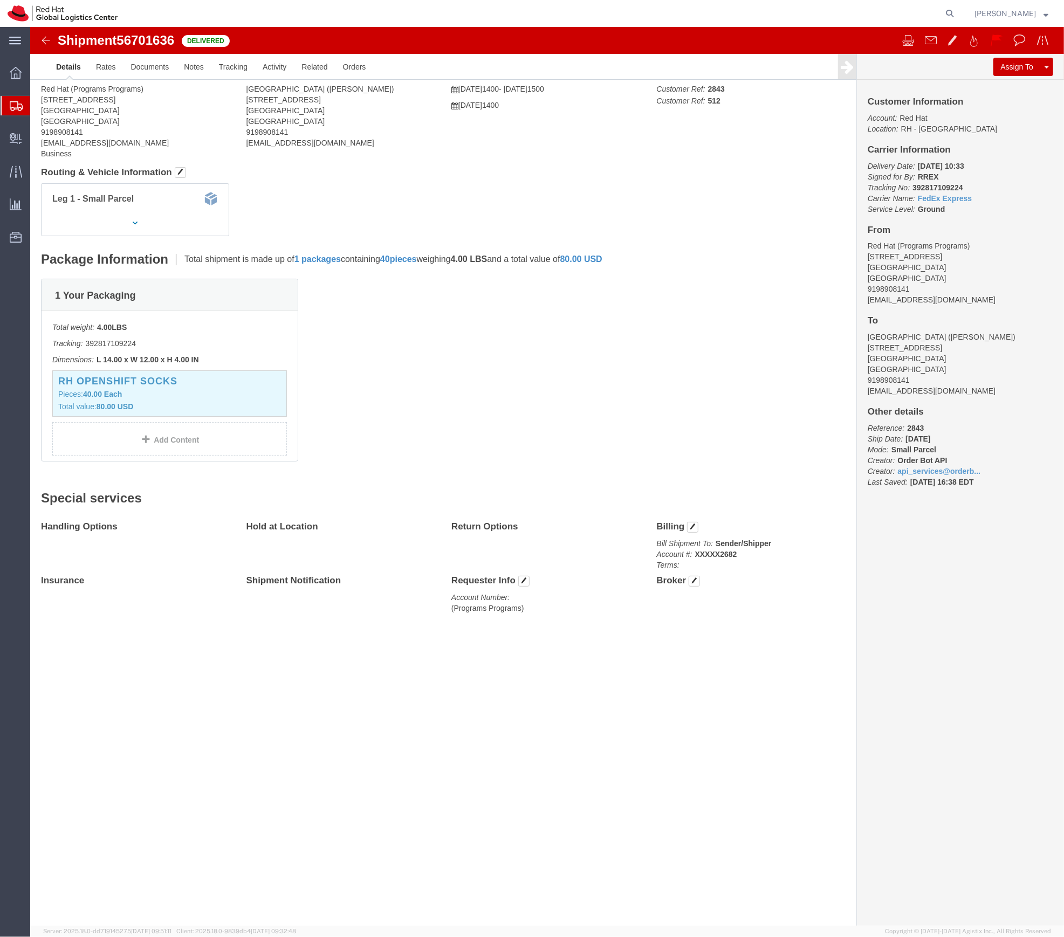
click b "[DATE] 10:33"
click address "Red Hat (Programs Programs) [STREET_ADDRESS] 9198908141 [EMAIL_ADDRESS][DOMAIN_…"
click link "FedEx Express"
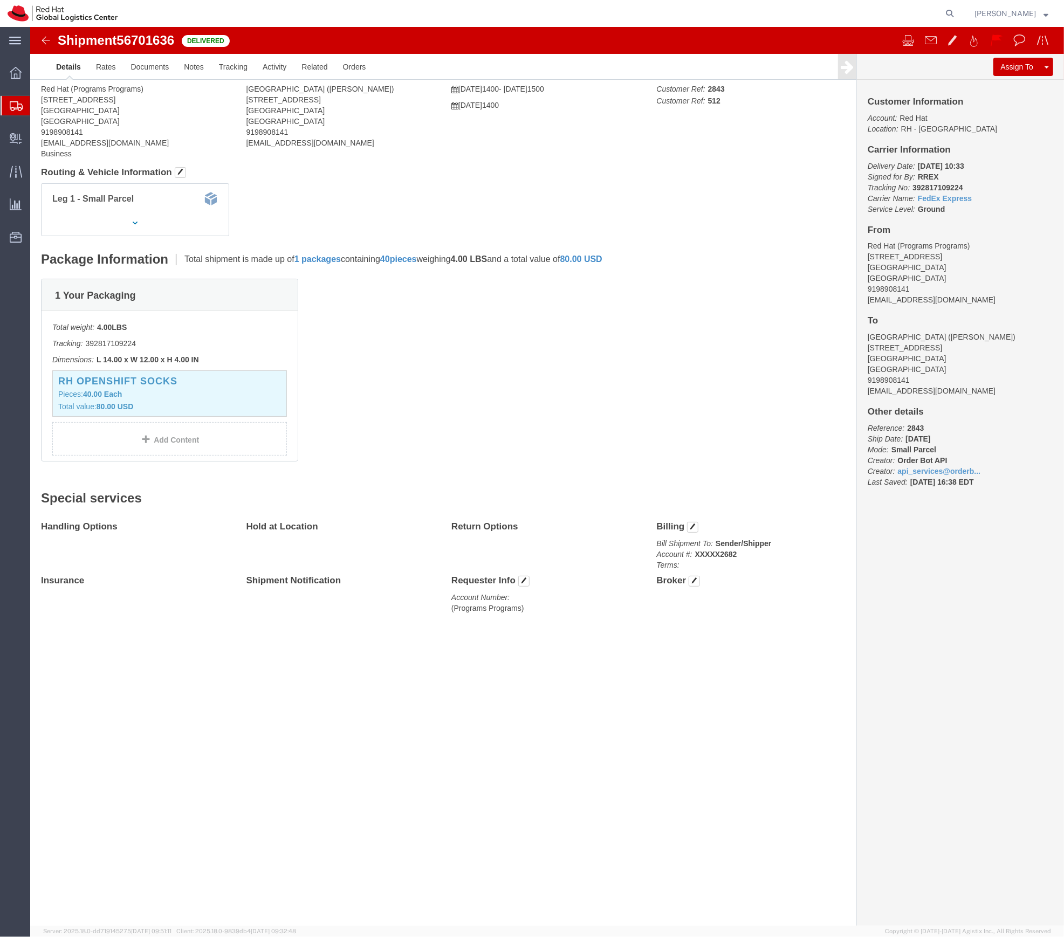
click b "392817109224"
copy b "392817109224"
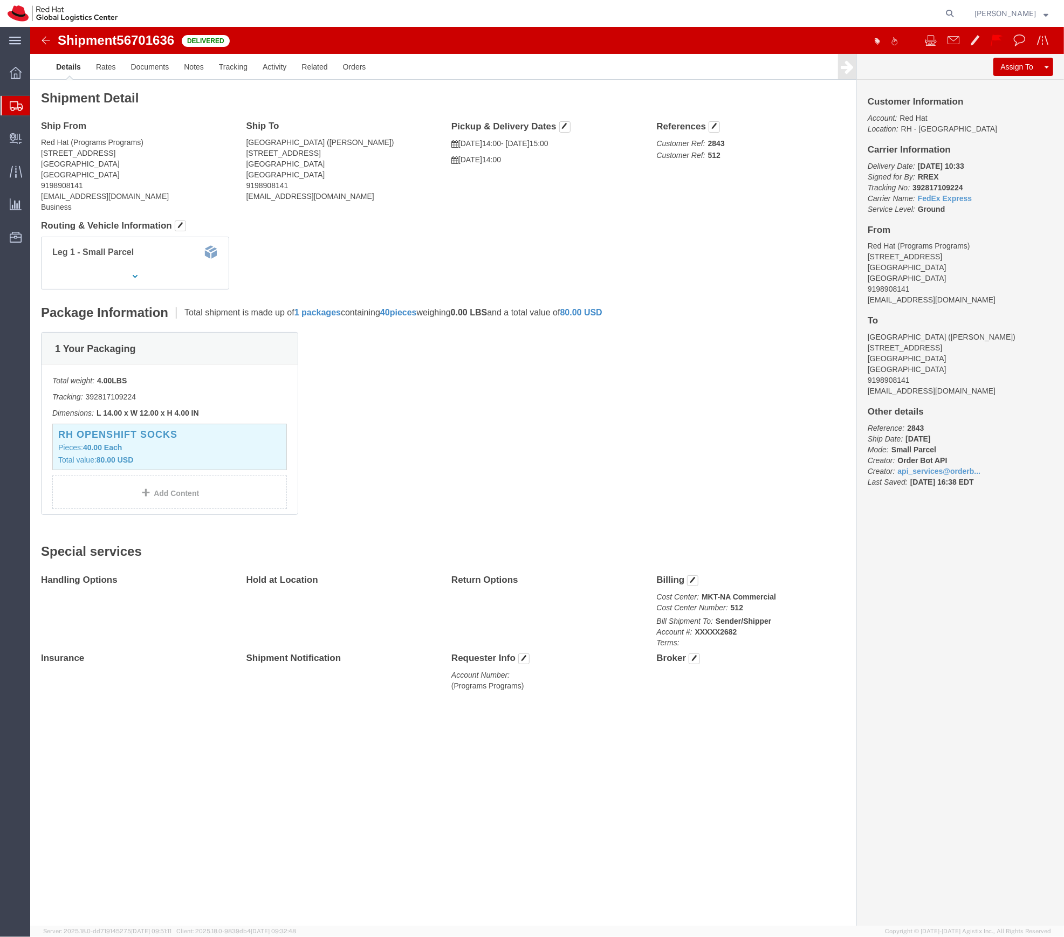
click div "Shipment Detail Ship From Red Hat (Programs Programs) [STREET_ADDRESS] 91989081…"
click b "2843"
copy b "2843"
click link "Clone Shipment"
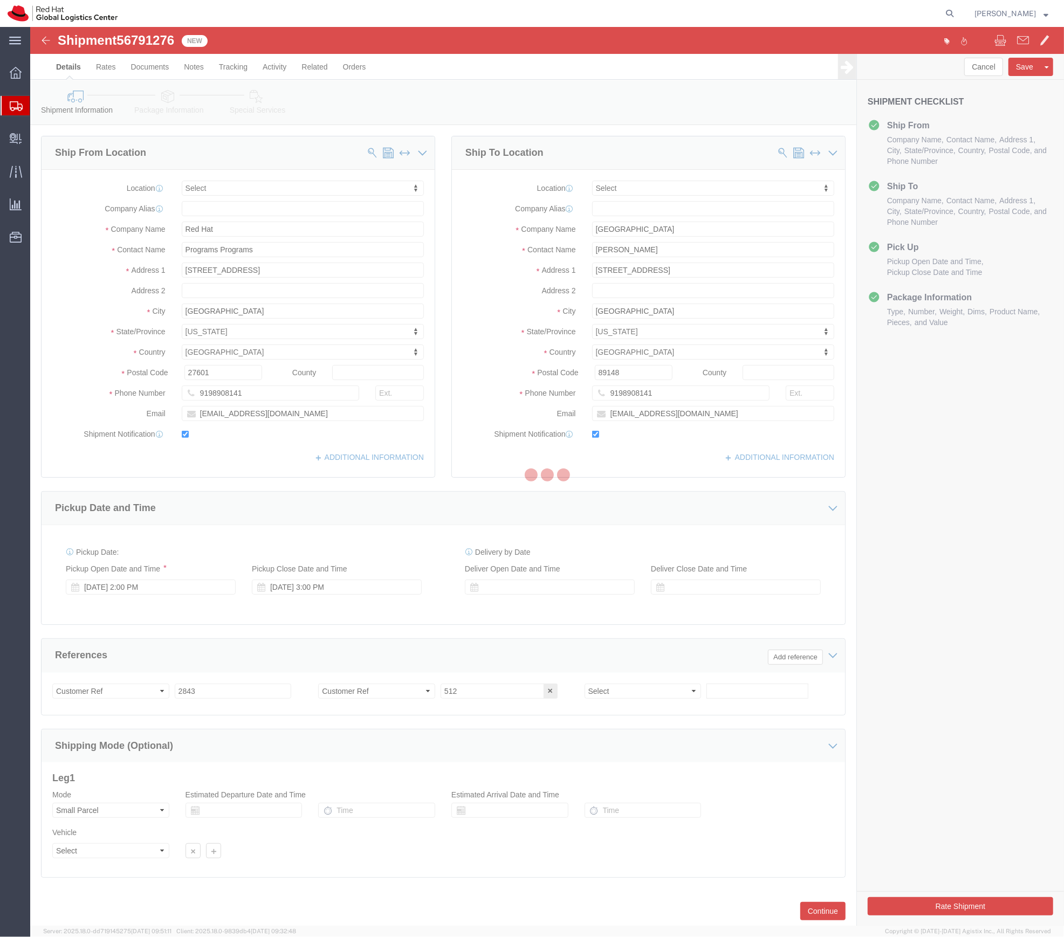
select select
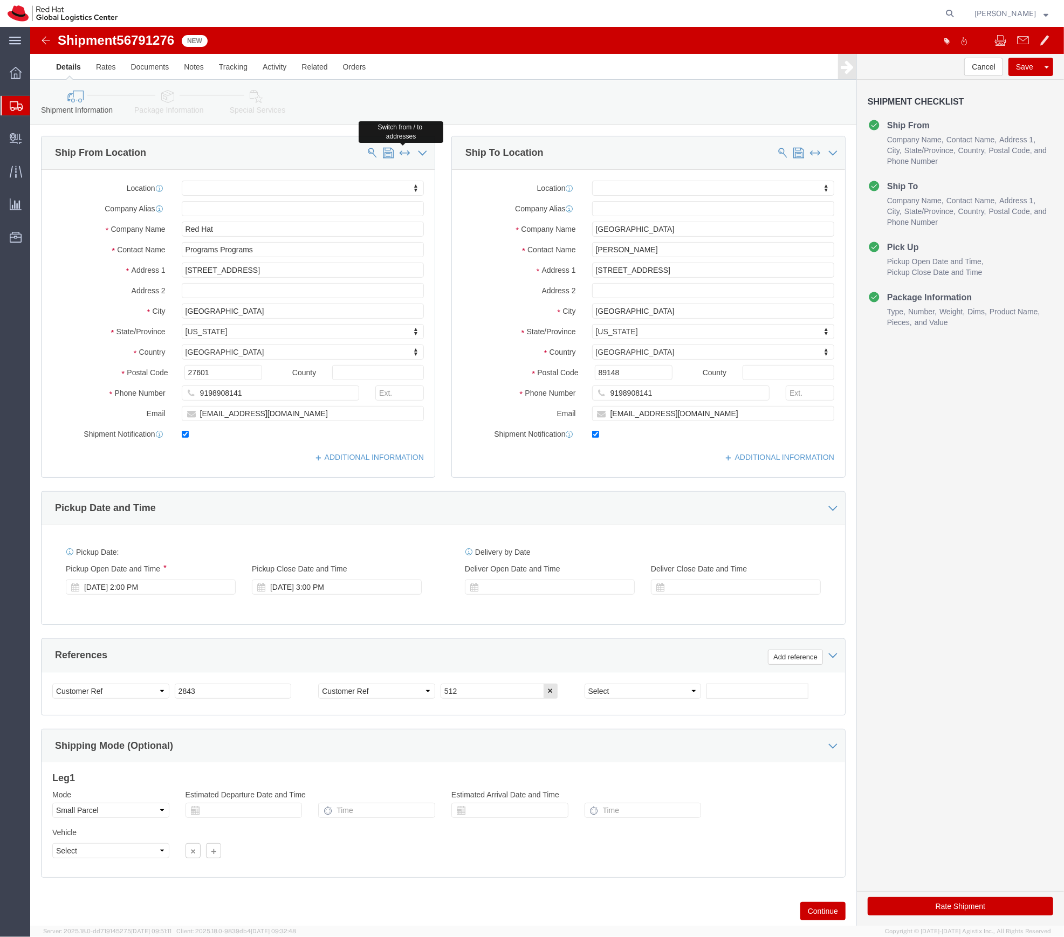
click span
type input "[GEOGRAPHIC_DATA]"
type input "[PERSON_NAME]"
type input "[STREET_ADDRESS]"
type input "[GEOGRAPHIC_DATA]"
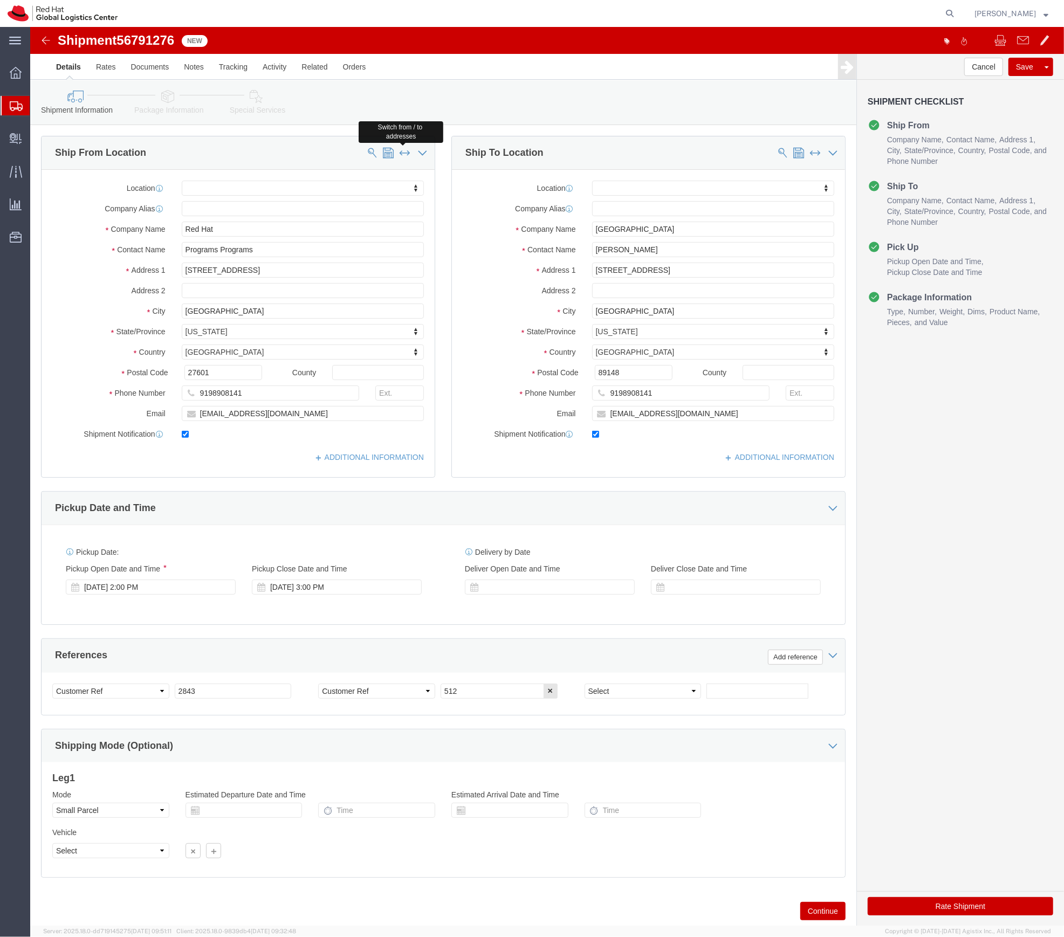
type input "89148"
type input "[EMAIL_ADDRESS][DOMAIN_NAME]"
type input "Red Hat"
type input "Programs Programs"
type input "[STREET_ADDRESS]"
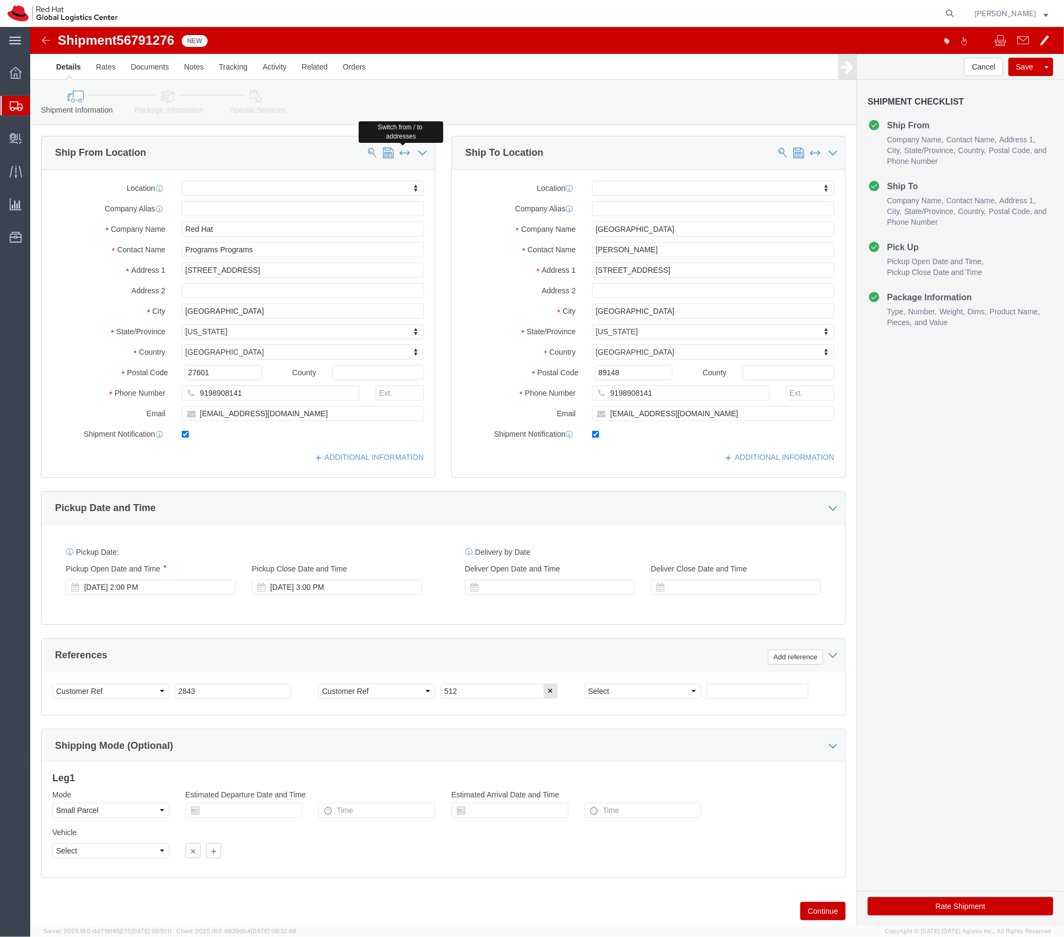
type input "[GEOGRAPHIC_DATA]"
type input "27601"
type input "[EMAIL_ADDRESS][DOMAIN_NAME]"
click button "Rate Shipment"
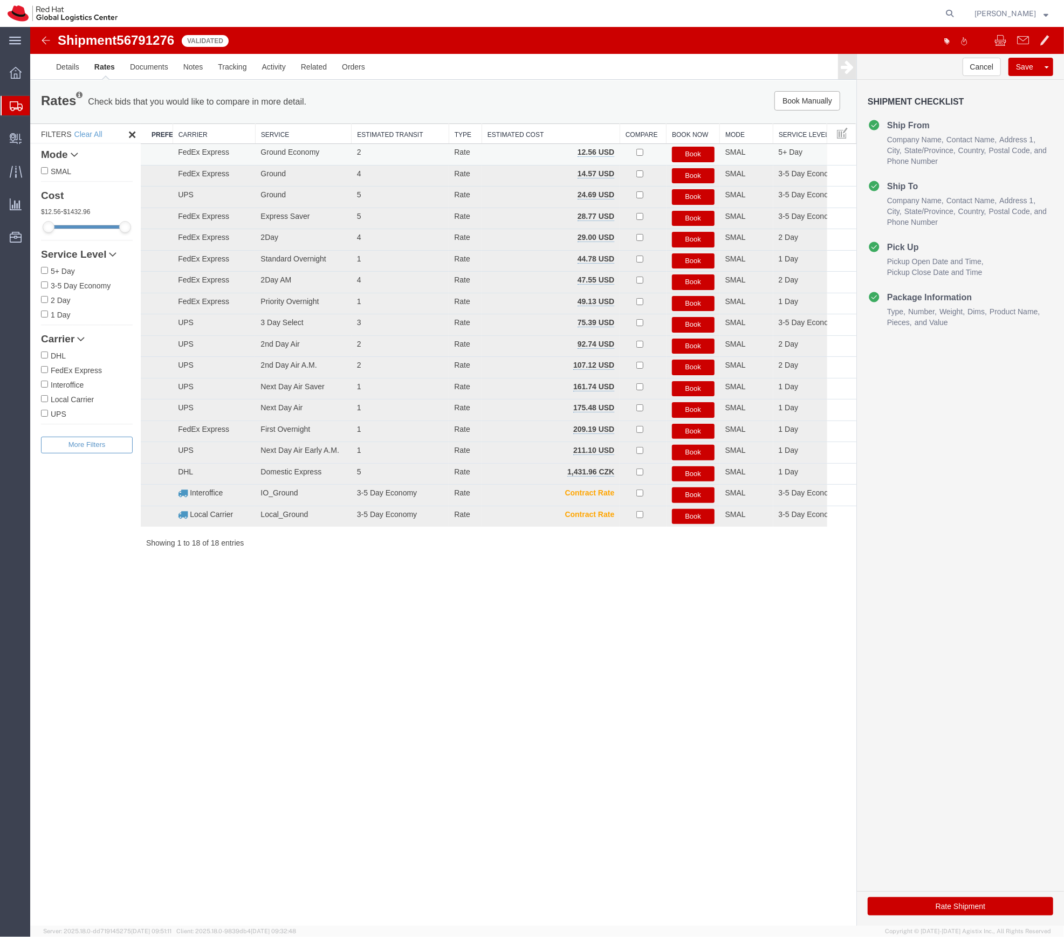
click at [687, 156] on button "Book" at bounding box center [692, 154] width 43 height 16
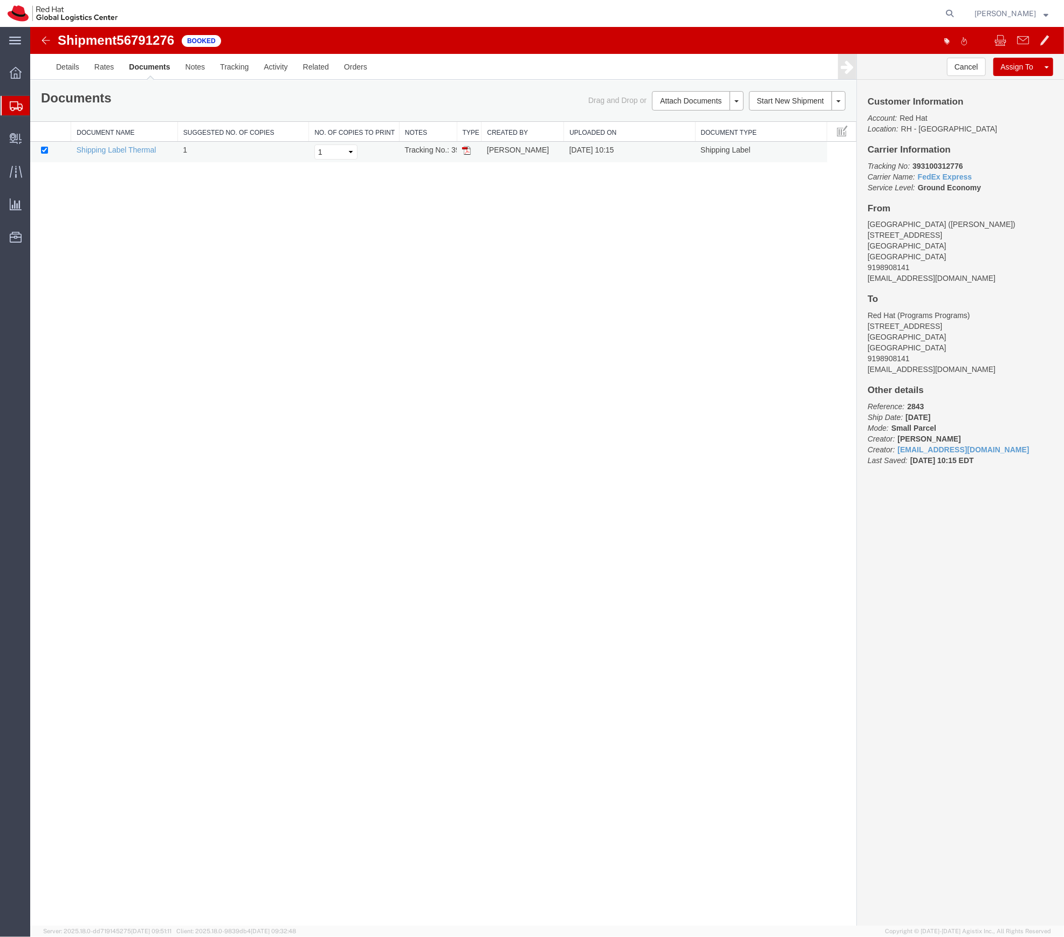
click at [469, 156] on td at bounding box center [468, 151] width 25 height 21
click at [465, 153] on img at bounding box center [466, 150] width 9 height 9
click at [297, 301] on div "Shipment 56791276 1 of 1 Booked Details Rates Documents Notes Tracking Activity…" at bounding box center [547, 476] width 1034 height 900
